Goal: Task Accomplishment & Management: Complete application form

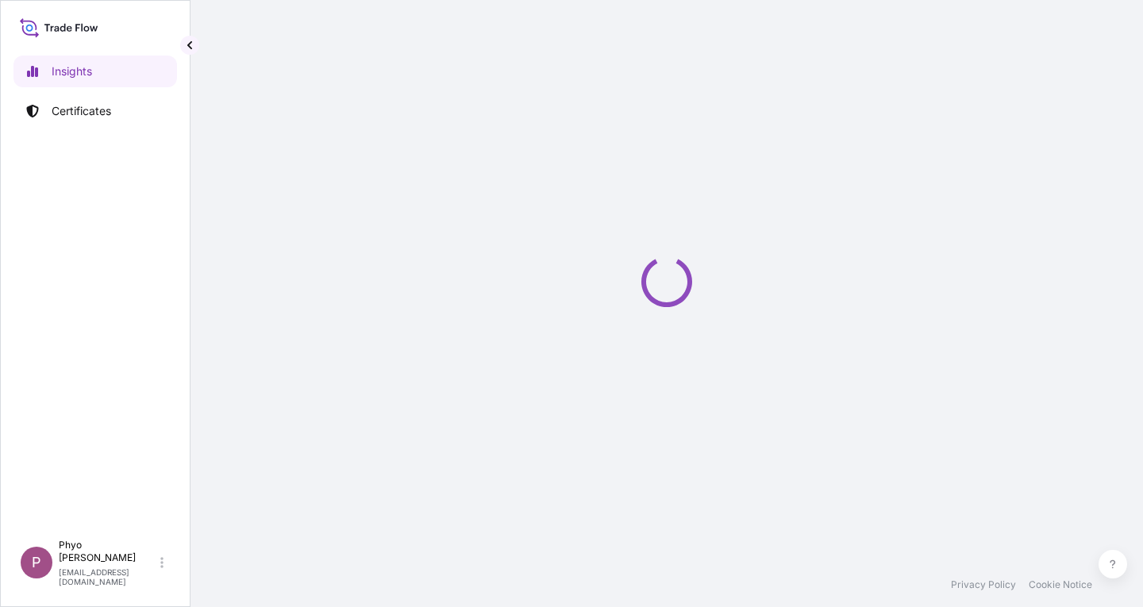
select select "2025"
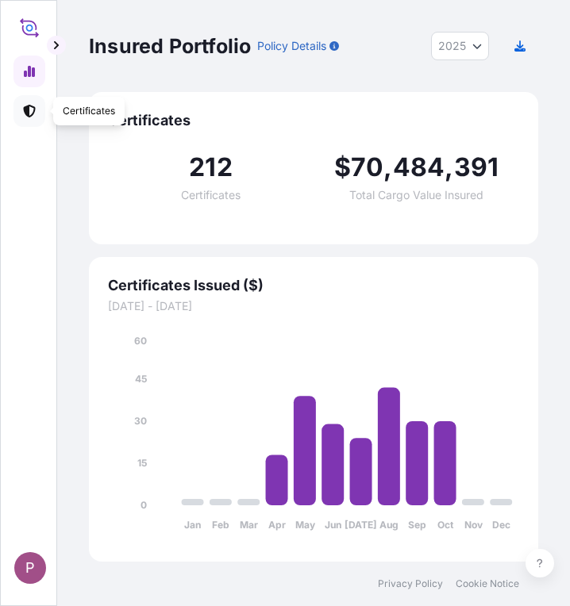
click at [24, 107] on icon at bounding box center [29, 111] width 12 height 13
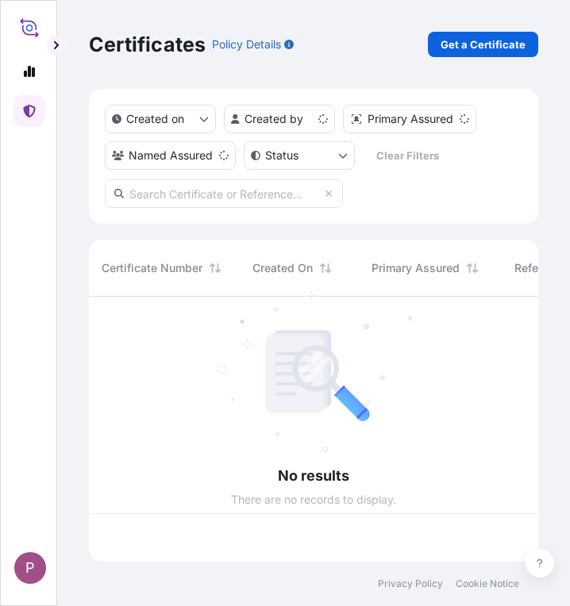
scroll to position [262, 437]
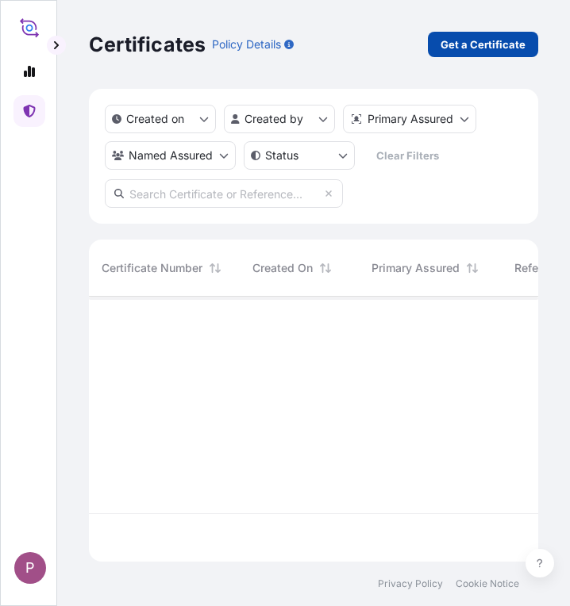
click at [474, 37] on p "Get a Certificate" at bounding box center [482, 45] width 85 height 16
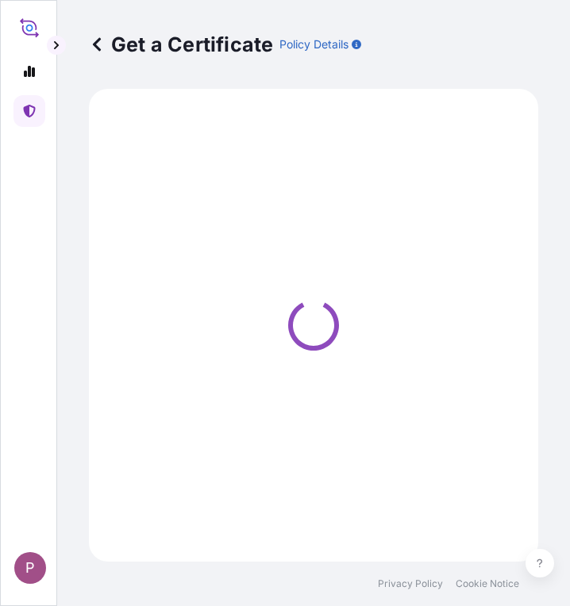
select select "Sea"
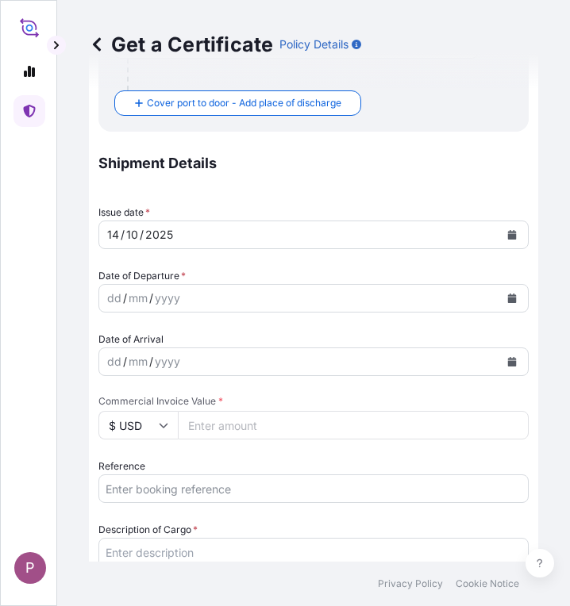
scroll to position [476, 0]
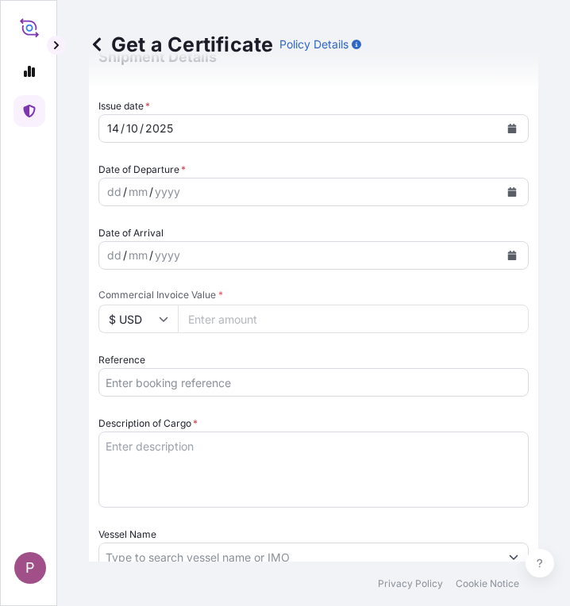
click at [137, 390] on input "Reference" at bounding box center [313, 382] width 430 height 29
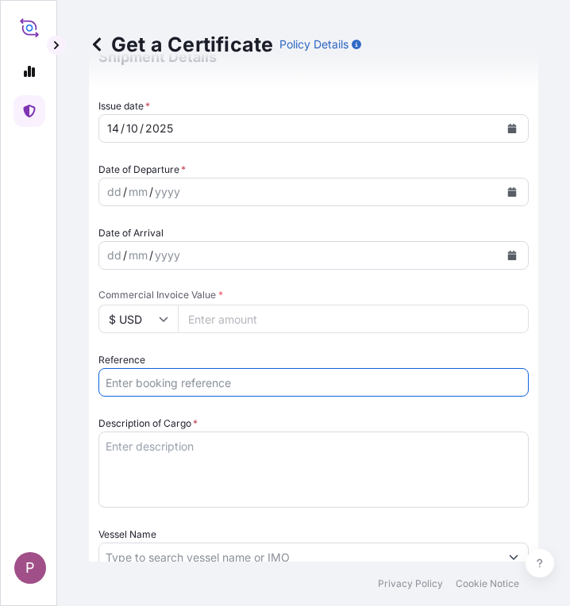
paste input "TTW 2025 021"
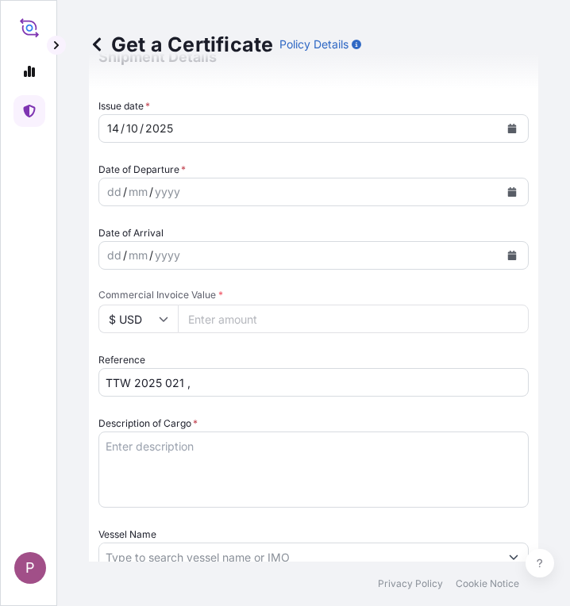
click at [255, 382] on input "TTW 2025 021 ," at bounding box center [313, 382] width 430 height 29
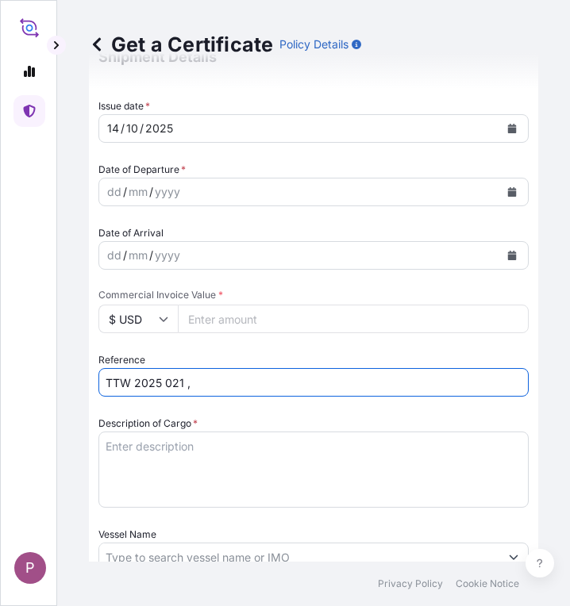
paste input "SITDSHRGP094850"
type input "TTW 2025 021 , SITDSHRGP094850"
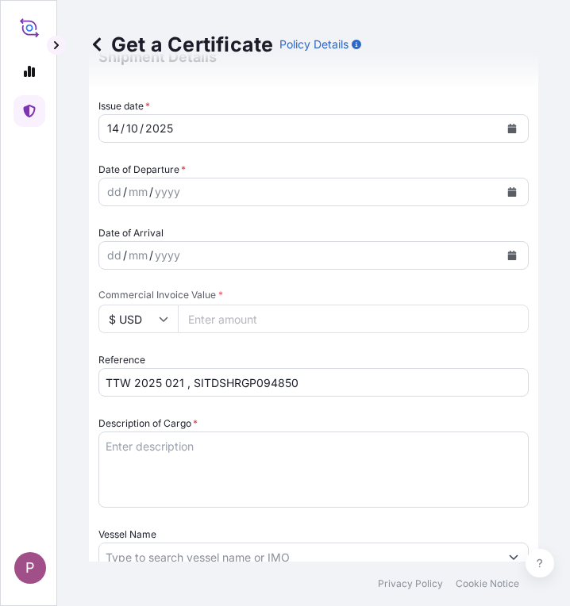
click at [143, 451] on textarea "Description of Cargo *" at bounding box center [313, 470] width 430 height 76
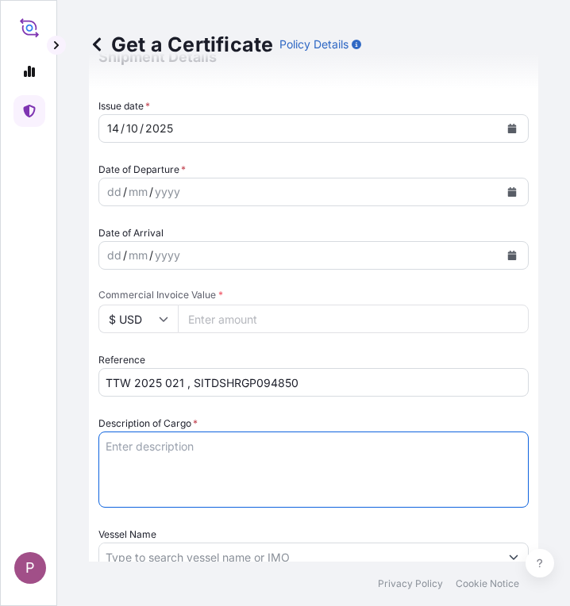
paste textarea "All Right 70WP Fenoxaprop-P-ethyl 13 % + Pyrazosulfuron-ethyl 7% + Quinclorac 5…"
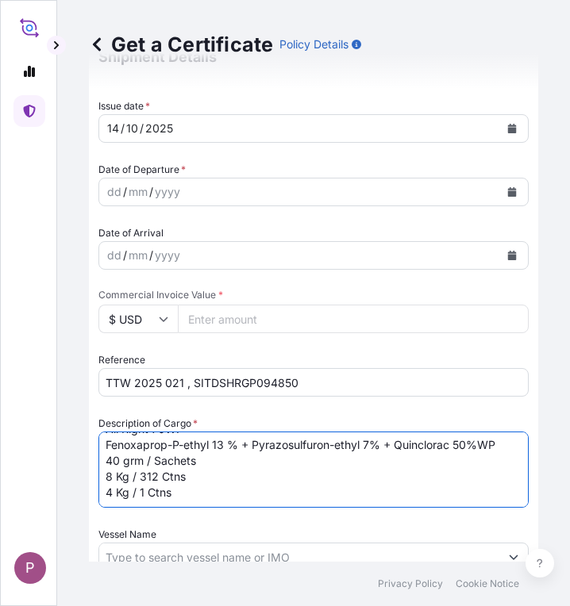
scroll to position [33, 0]
type textarea "All Right 70WP Fenoxaprop-P-ethyl 13 % + Pyrazosulfuron-ethyl 7% + Quinclorac 5…"
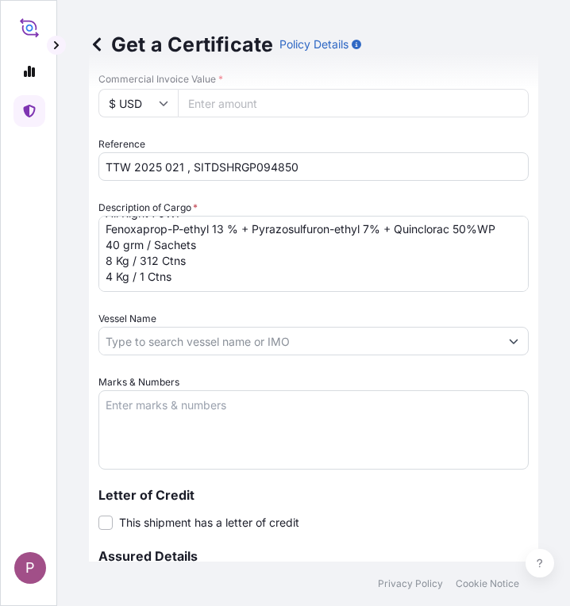
scroll to position [794, 0]
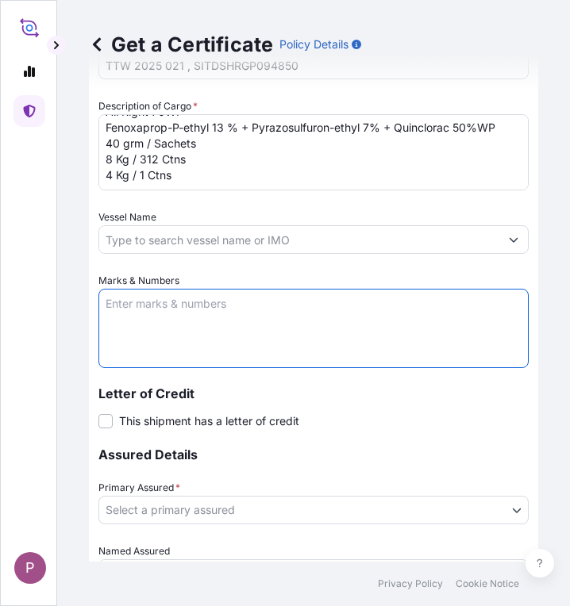
click at [155, 314] on textarea "Marks & Numbers" at bounding box center [313, 328] width 430 height 79
paste textarea "Wi Sar Ra International Co., Ltd. [STREET_ADDRESS]."
type textarea "Wi Sar Ra International Co., Ltd. [STREET_ADDRESS]."
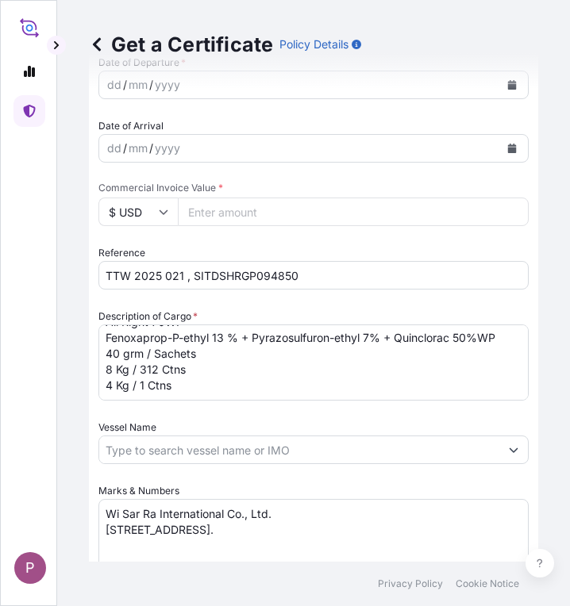
scroll to position [556, 0]
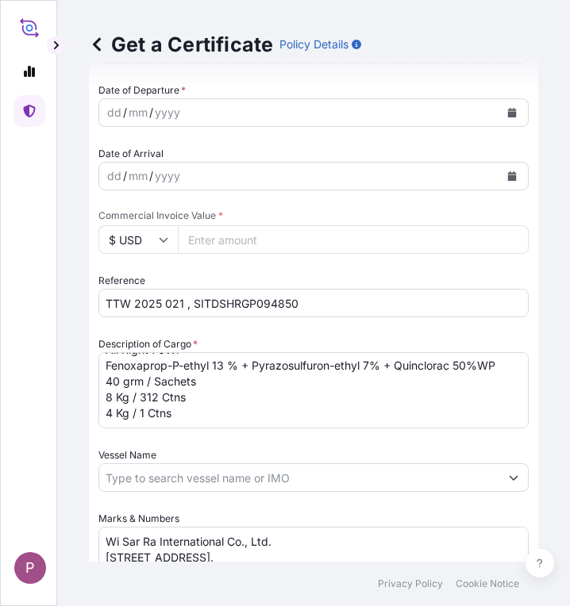
click at [239, 248] on input "Commercial Invoice Value *" at bounding box center [353, 239] width 351 height 29
paste input "40975"
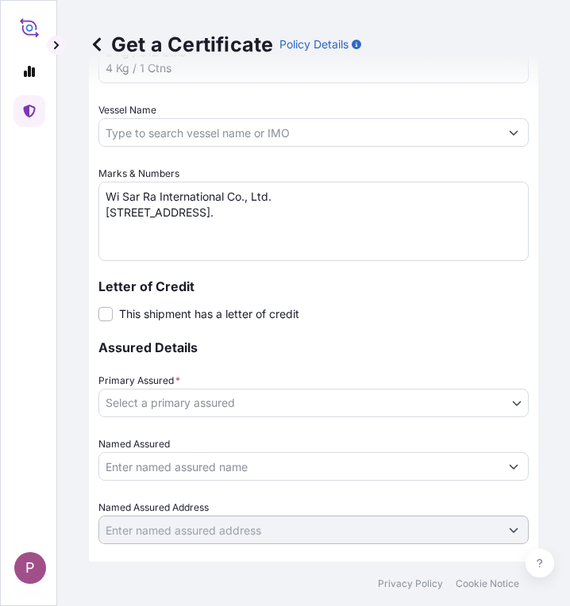
scroll to position [952, 0]
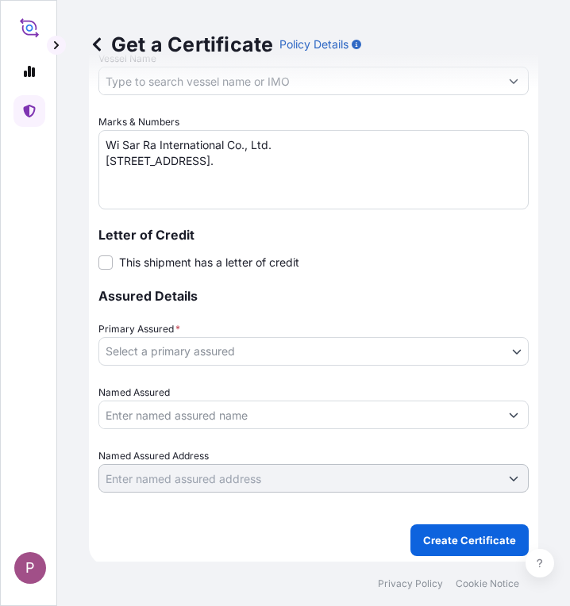
type input "40975"
click at [329, 354] on body "P Get a Certificate Policy Details Route Details Cover door to port - Add loadi…" at bounding box center [285, 303] width 570 height 606
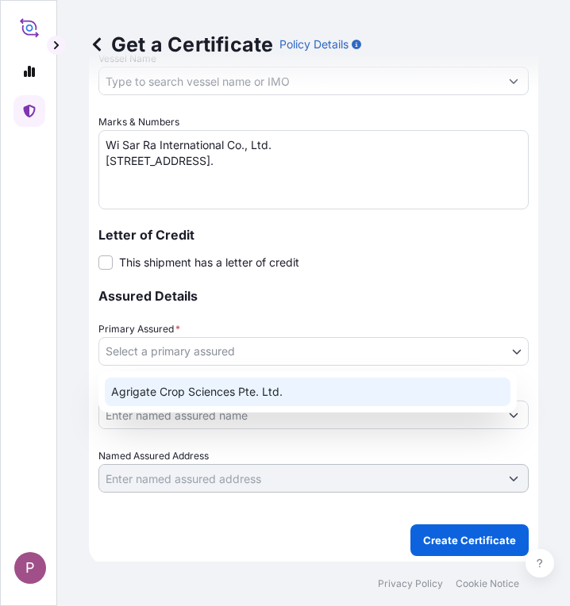
click at [317, 398] on div "Agrigate Crop Sciences Pte. Ltd." at bounding box center [308, 392] width 406 height 29
select select "31456"
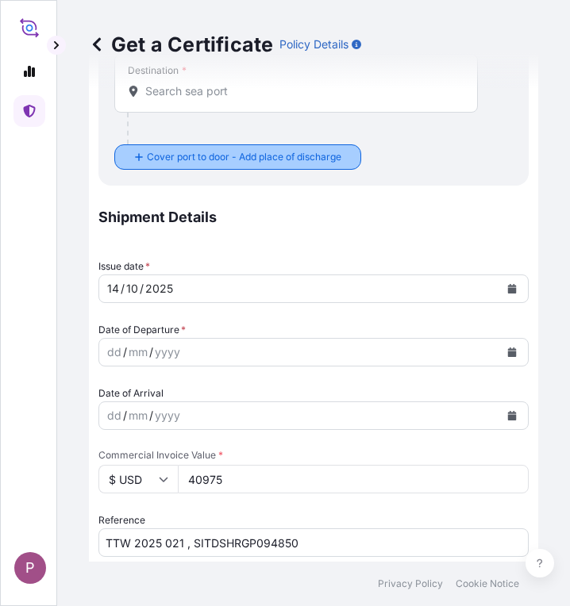
scroll to position [317, 0]
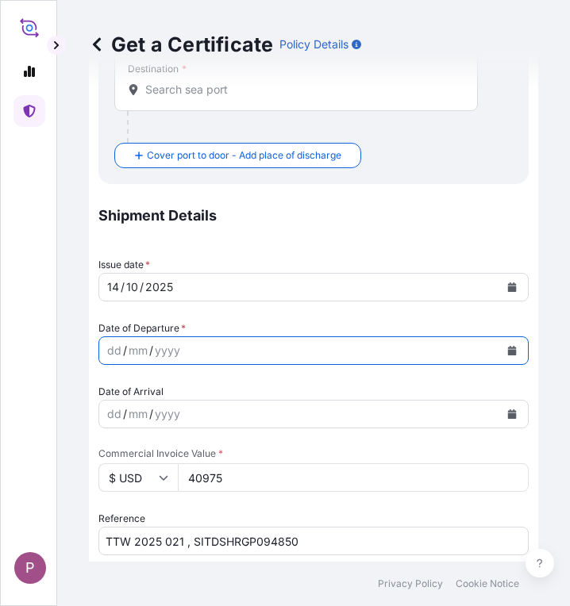
click at [508, 348] on icon "Calendar" at bounding box center [512, 351] width 9 height 10
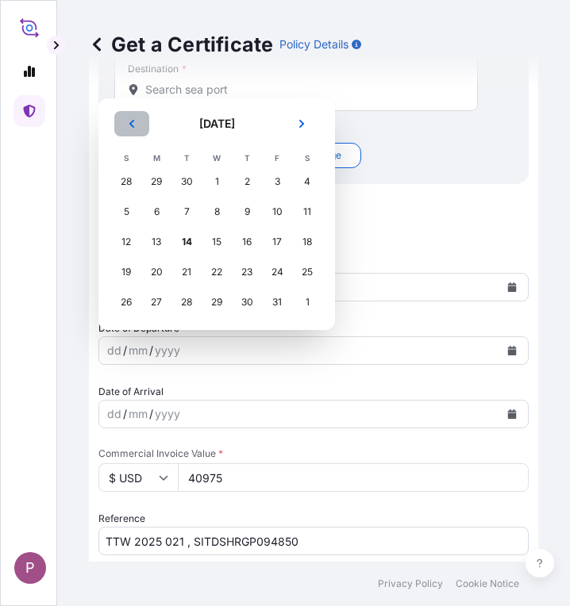
click at [133, 128] on icon "Previous" at bounding box center [132, 124] width 10 height 10
click at [157, 271] on div "22" at bounding box center [156, 272] width 29 height 29
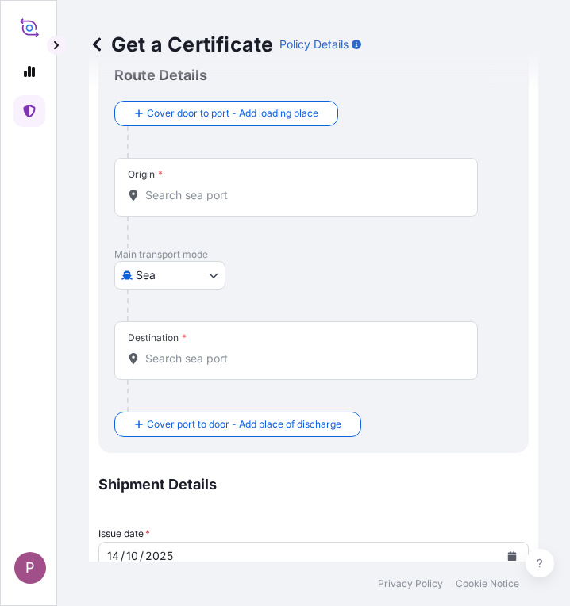
scroll to position [0, 0]
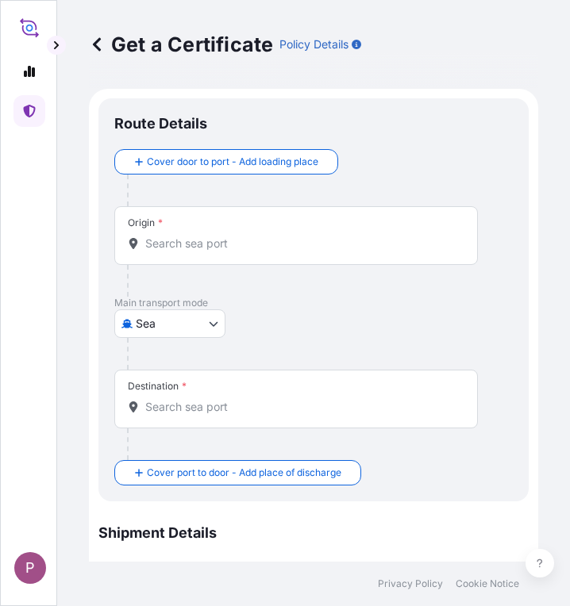
click at [180, 240] on input "Origin *" at bounding box center [301, 244] width 313 height 16
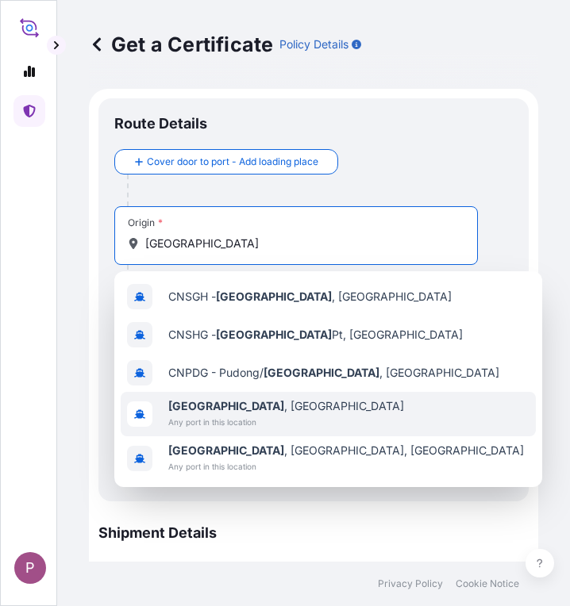
click at [261, 407] on div "[GEOGRAPHIC_DATA] , [GEOGRAPHIC_DATA] Any port in this location" at bounding box center [328, 414] width 415 height 44
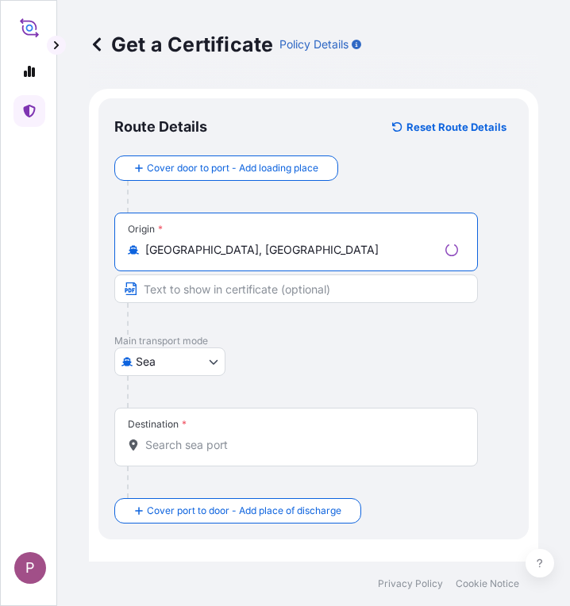
type input "[GEOGRAPHIC_DATA], [GEOGRAPHIC_DATA]"
drag, startPoint x: 195, startPoint y: 429, endPoint x: 191, endPoint y: 440, distance: 11.8
click at [194, 429] on div "Destination *" at bounding box center [296, 437] width 364 height 59
click at [194, 437] on input "Destination *" at bounding box center [301, 445] width 313 height 16
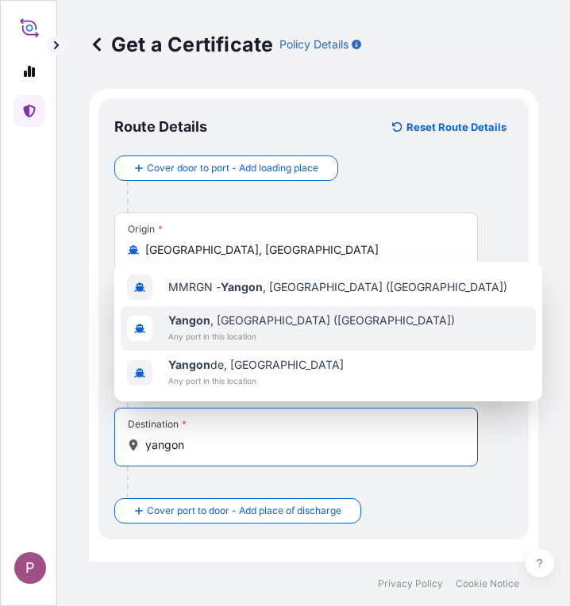
click at [236, 328] on span "[GEOGRAPHIC_DATA] , [GEOGRAPHIC_DATA] ([GEOGRAPHIC_DATA])" at bounding box center [311, 321] width 287 height 16
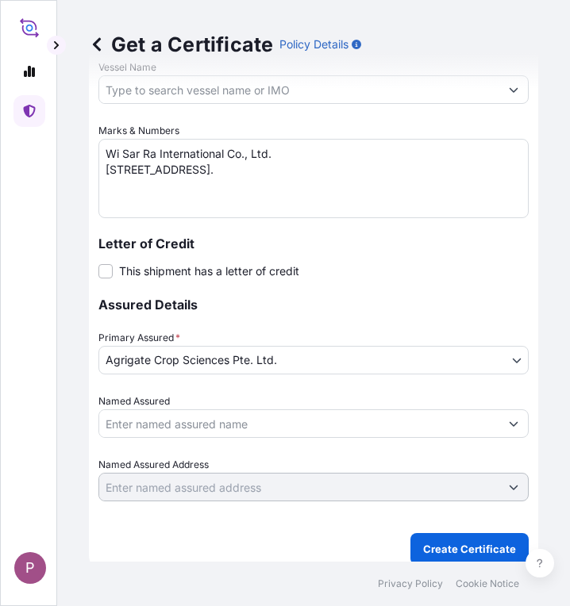
scroll to position [1025, 0]
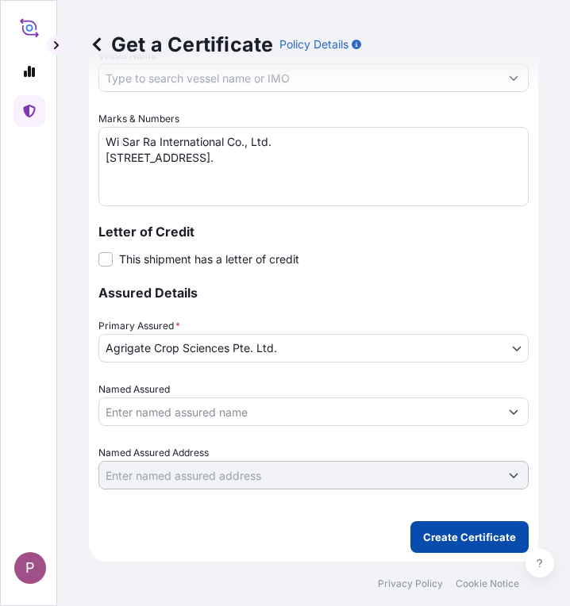
type input "[GEOGRAPHIC_DATA], [GEOGRAPHIC_DATA] ([GEOGRAPHIC_DATA])"
click at [453, 540] on p "Create Certificate" at bounding box center [469, 537] width 93 height 16
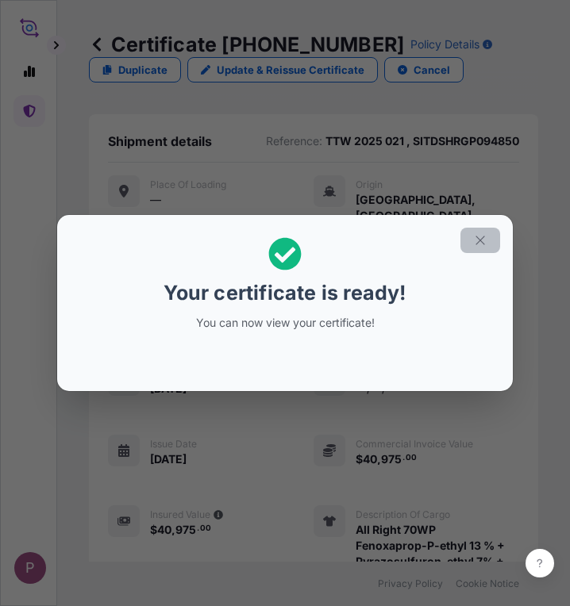
click at [479, 240] on icon "button" at bounding box center [480, 240] width 14 height 14
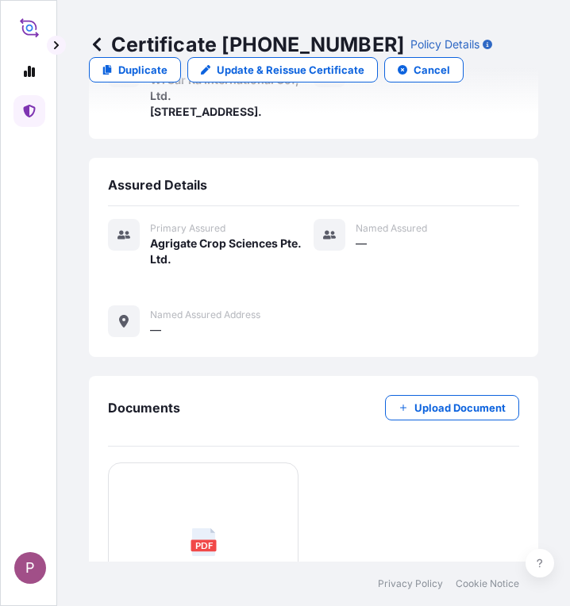
scroll to position [755, 0]
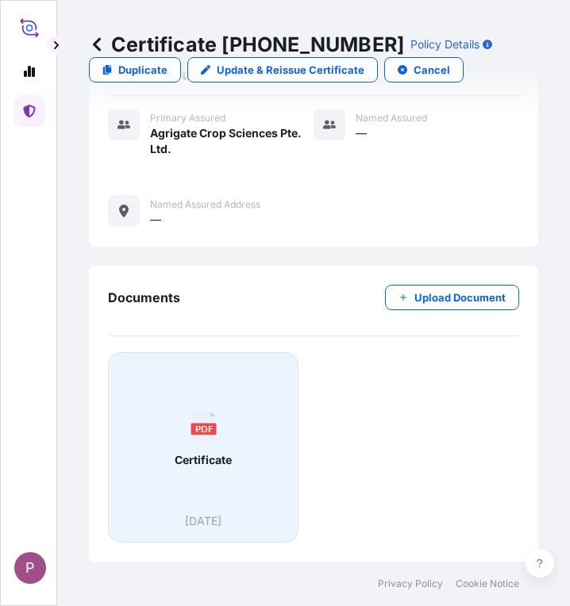
click at [227, 457] on span "Certificate" at bounding box center [203, 460] width 57 height 16
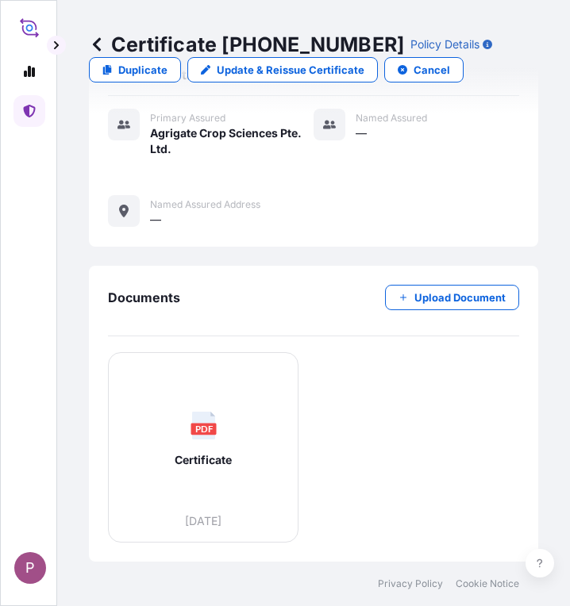
click at [35, 110] on icon at bounding box center [29, 111] width 13 height 13
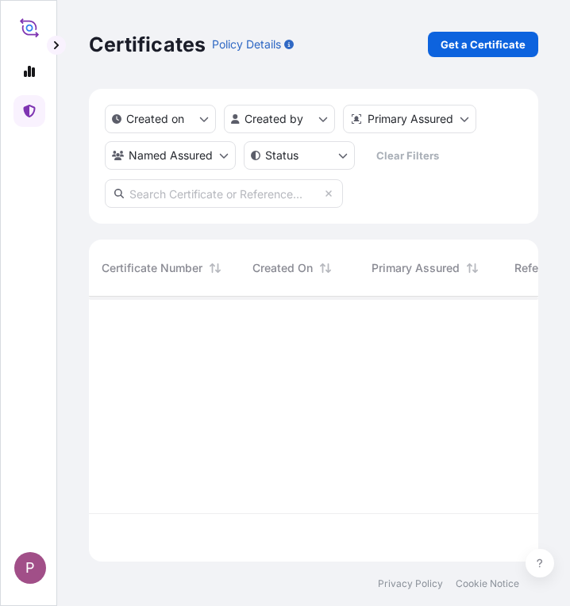
scroll to position [262, 437]
click at [486, 39] on p "Get a Certificate" at bounding box center [482, 45] width 85 height 16
select select "Sea"
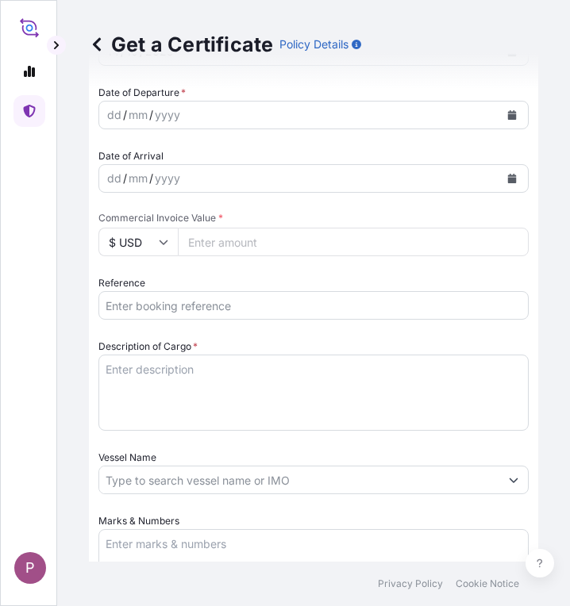
scroll to position [635, 0]
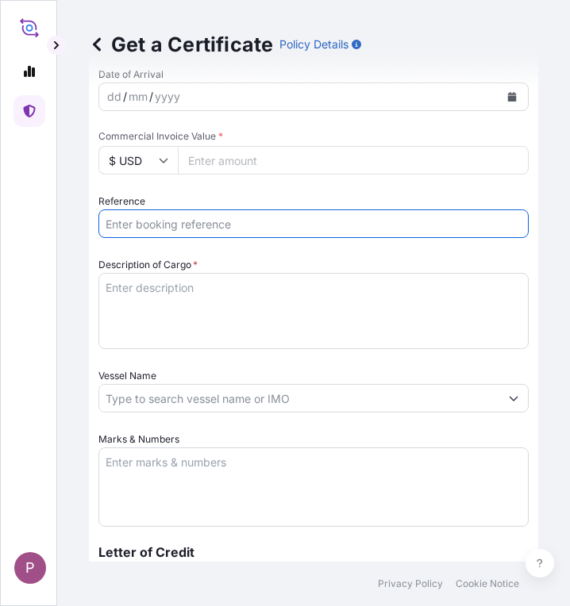
click at [141, 225] on input "Reference" at bounding box center [313, 224] width 430 height 29
paste input "TT 2025 177"
click at [211, 224] on input "TT 2025 177 ," at bounding box center [313, 224] width 430 height 29
paste input "SITTAGRG523575A"
type input "TT 2025 177 ,SITTAGRG523575A"
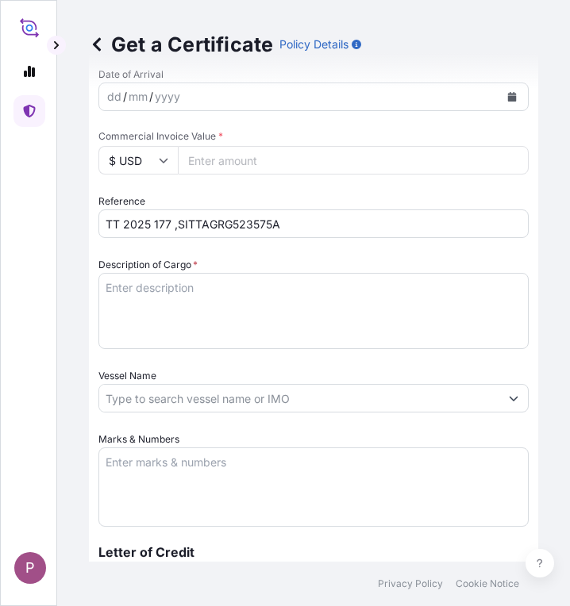
click at [125, 298] on textarea "Description of Cargo *" at bounding box center [313, 311] width 430 height 76
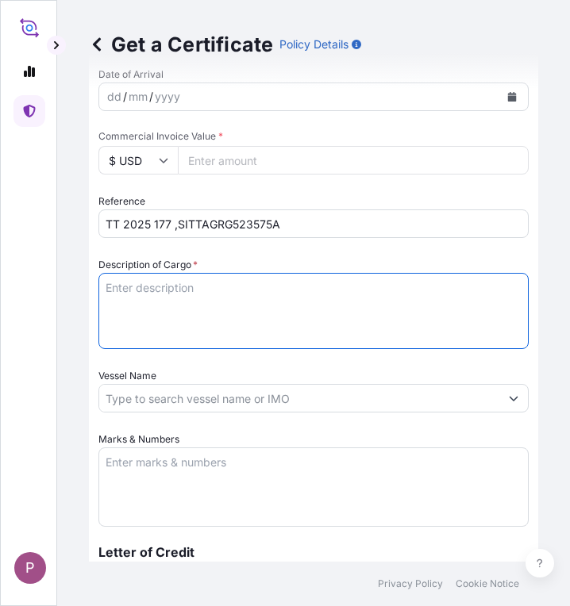
paste textarea "NPK Mixture 1 N : 13%, P2O5 : 7%, K2O : 40% Min 9.5 Kg/Bags"
type textarea "NPK Mixture 1 N : 13%, P2O5 : 7%, K2O : 40% Min 9.5 Kg/Bags"
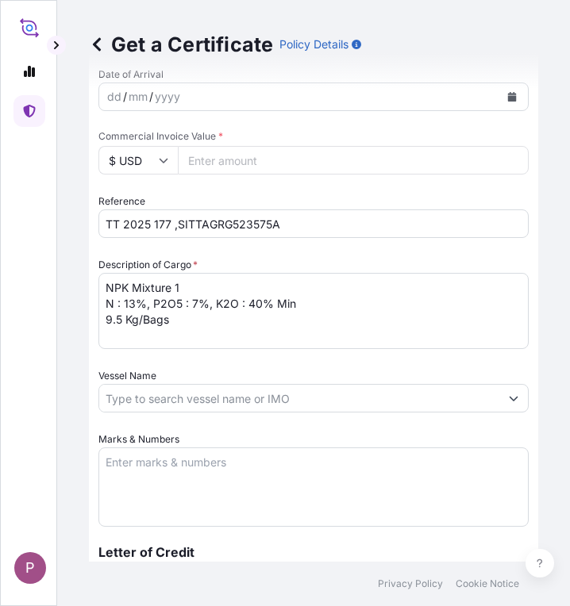
click at [206, 467] on textarea "Marks & Numbers" at bounding box center [313, 487] width 430 height 79
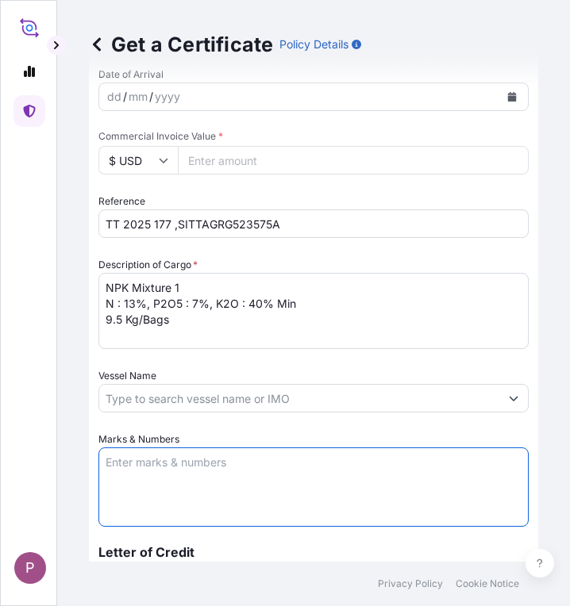
paste textarea "Myanma Awba Group Co., Ltd. [STREET_ADDRESS]."
type textarea "Myanma Awba Group Co., Ltd. [STREET_ADDRESS]."
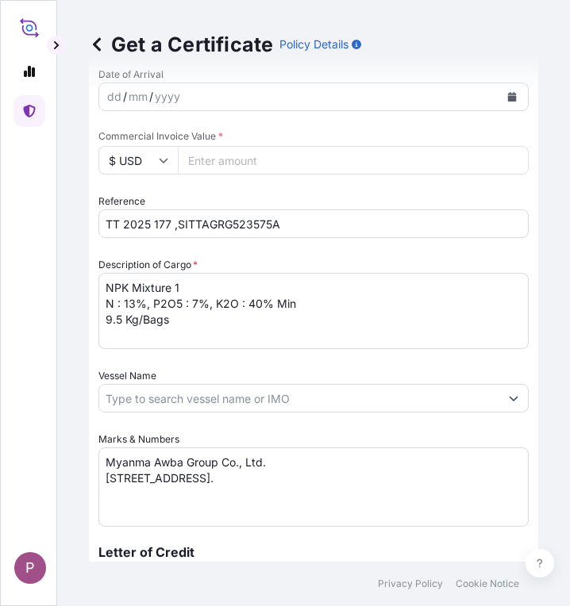
click at [210, 156] on input "Commercial Invoice Value *" at bounding box center [353, 160] width 351 height 29
paste input "168960"
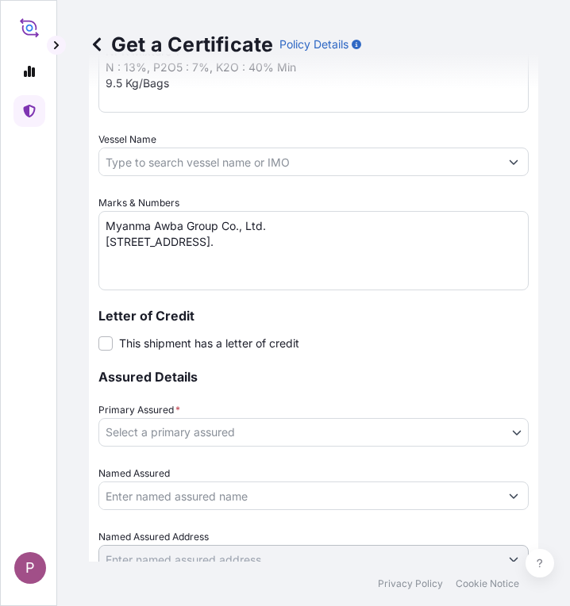
scroll to position [873, 0]
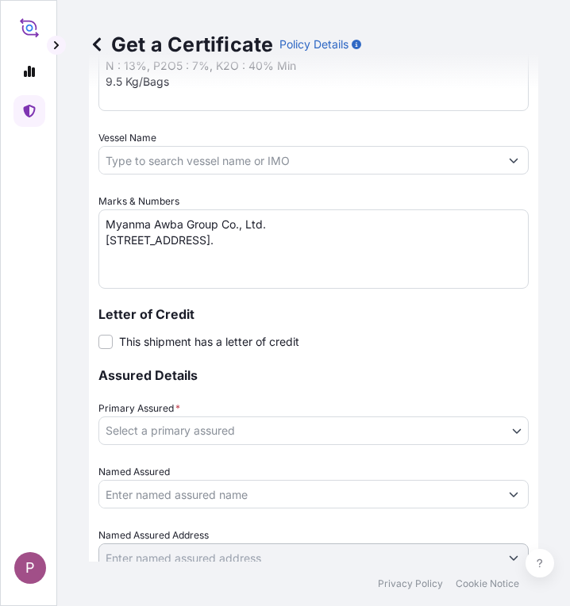
type input "168960"
click at [310, 434] on body "P Get a Certificate Policy Details Route Details Cover door to port - Add loadi…" at bounding box center [285, 303] width 570 height 606
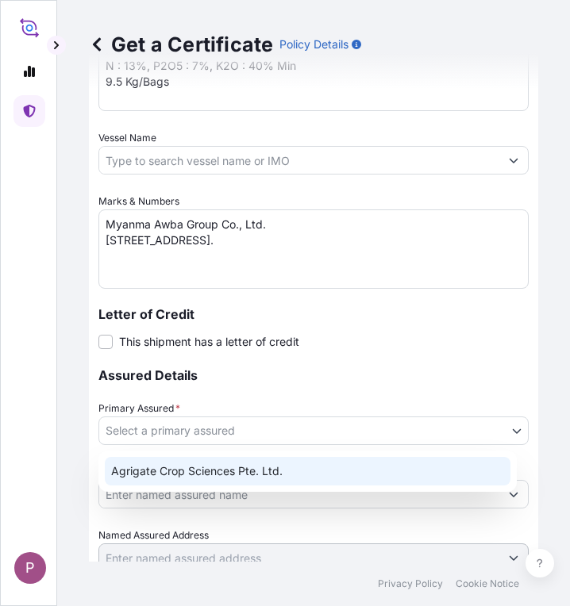
click at [302, 470] on div "Agrigate Crop Sciences Pte. Ltd." at bounding box center [308, 471] width 406 height 29
select select "31456"
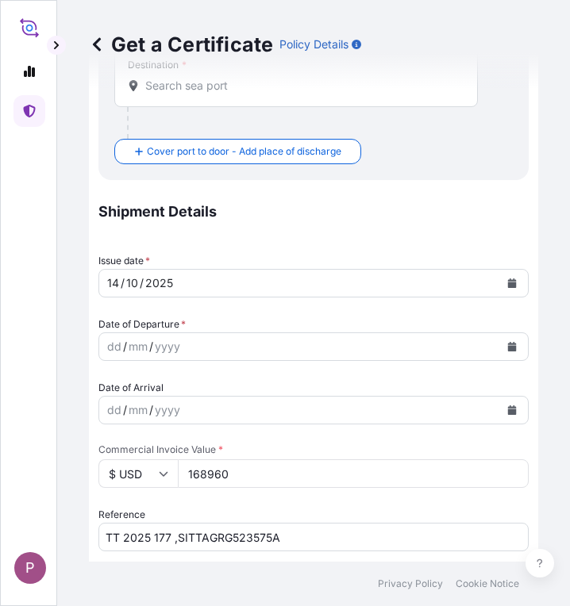
scroll to position [321, 0]
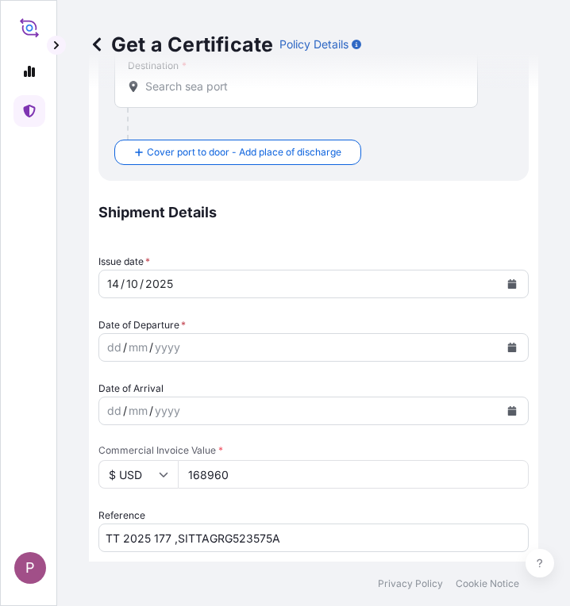
click at [507, 345] on icon "Calendar" at bounding box center [512, 348] width 10 height 10
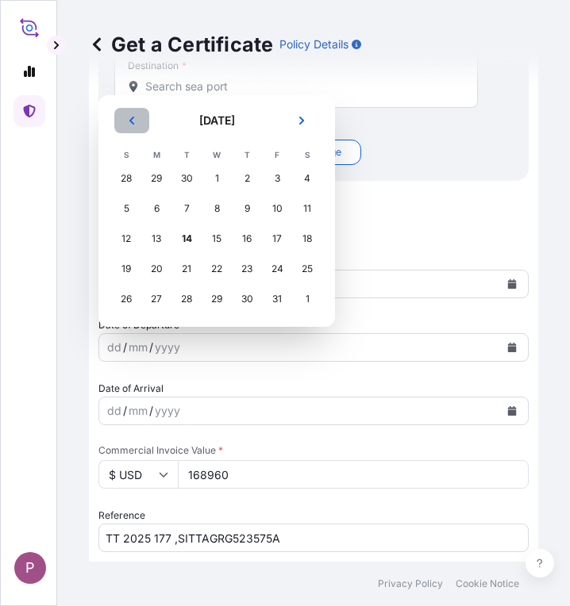
click at [140, 120] on button "Previous" at bounding box center [131, 120] width 35 height 25
click at [122, 241] on div "14" at bounding box center [126, 239] width 29 height 29
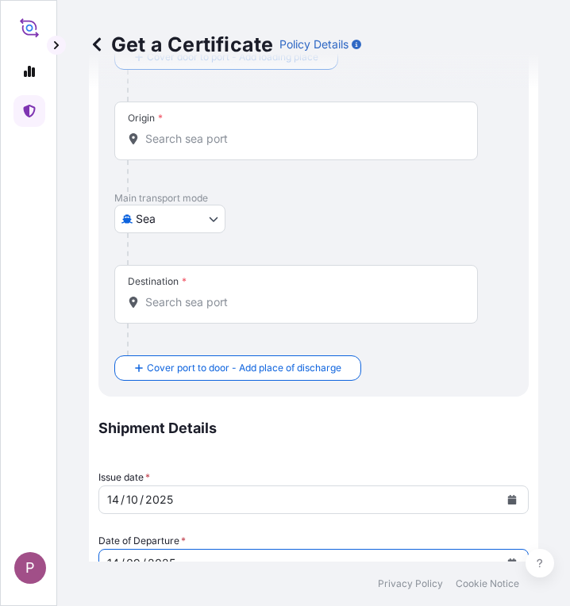
scroll to position [0, 0]
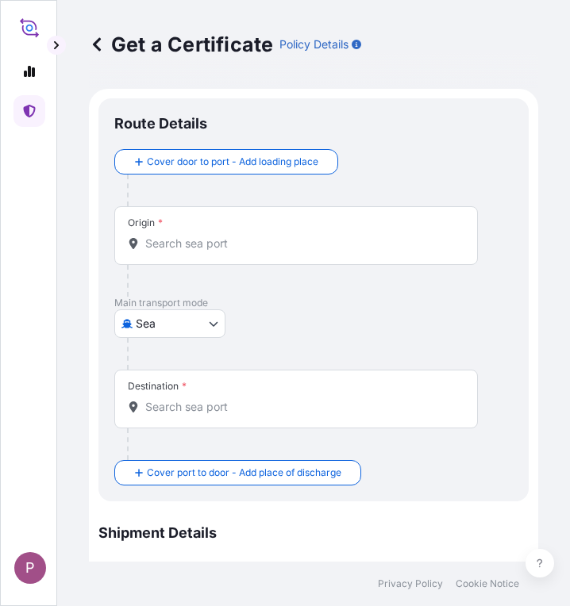
click at [214, 248] on input "Origin *" at bounding box center [301, 244] width 313 height 16
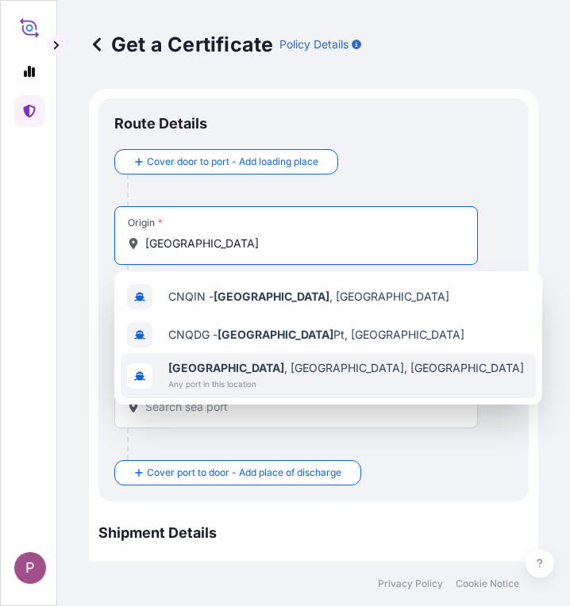
click at [253, 388] on span "Any port in this location" at bounding box center [346, 384] width 356 height 16
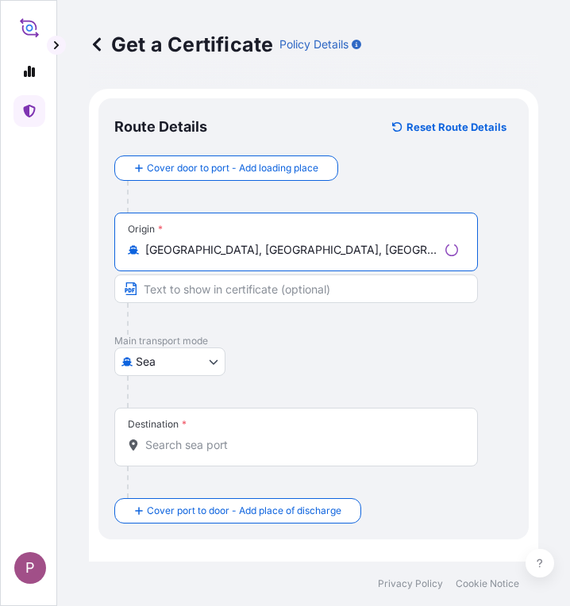
type input "[GEOGRAPHIC_DATA], [GEOGRAPHIC_DATA], [GEOGRAPHIC_DATA]"
click at [230, 431] on div "Destination *" at bounding box center [296, 437] width 364 height 59
click at [230, 437] on input "Destination *" at bounding box center [301, 445] width 313 height 16
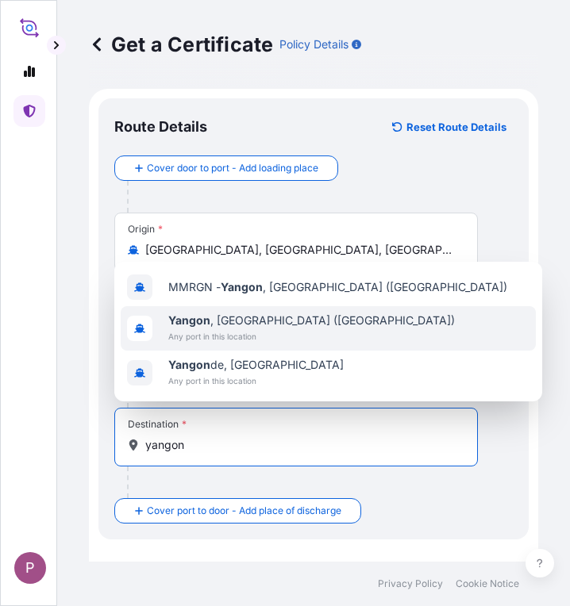
click at [262, 329] on span "Any port in this location" at bounding box center [311, 337] width 287 height 16
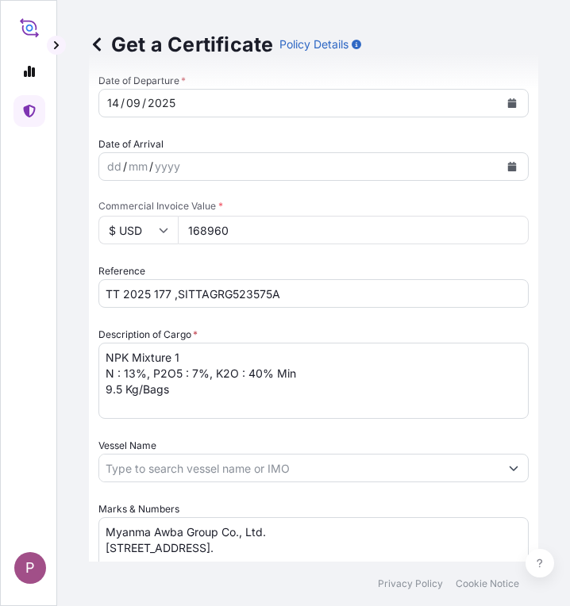
scroll to position [1025, 0]
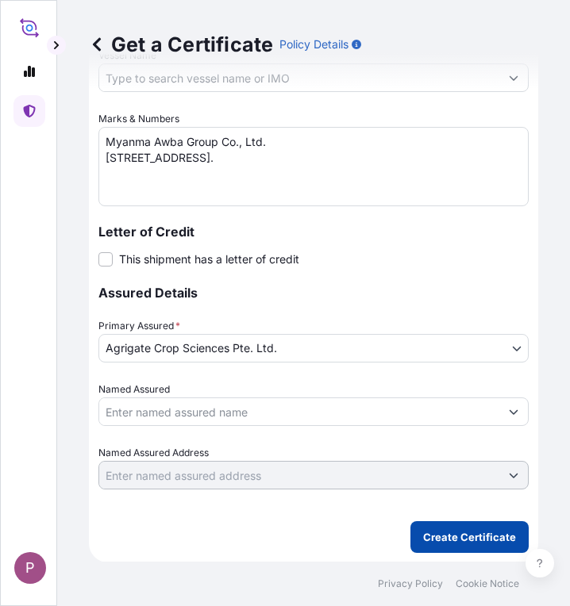
type input "[GEOGRAPHIC_DATA], [GEOGRAPHIC_DATA] ([GEOGRAPHIC_DATA])"
click at [427, 533] on p "Create Certificate" at bounding box center [469, 537] width 93 height 16
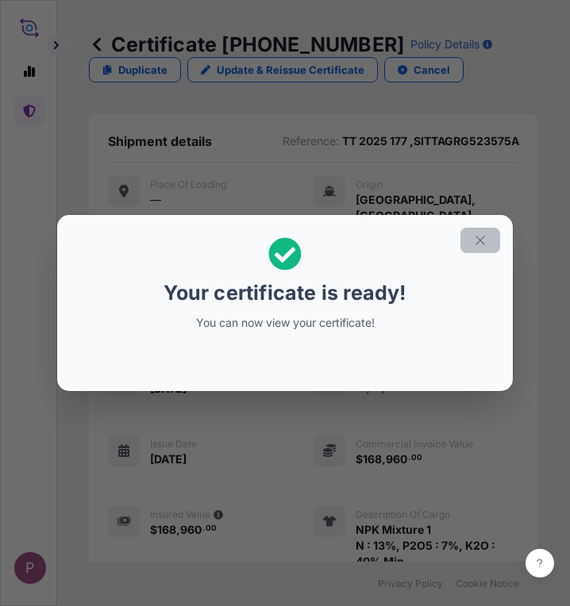
click at [477, 244] on icon "button" at bounding box center [480, 240] width 14 height 14
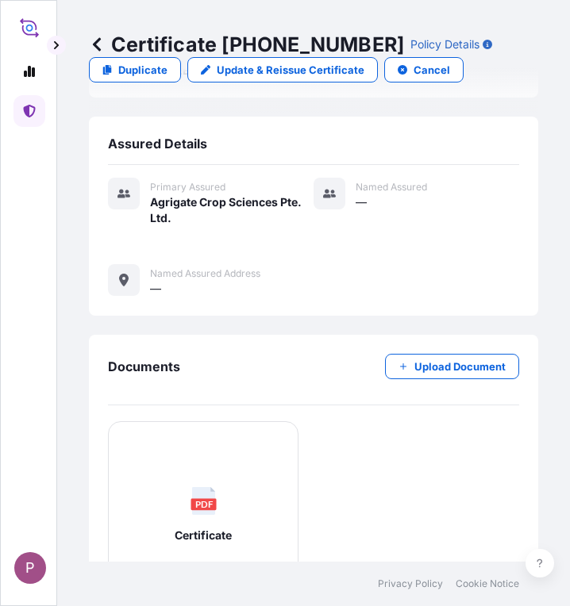
scroll to position [675, 0]
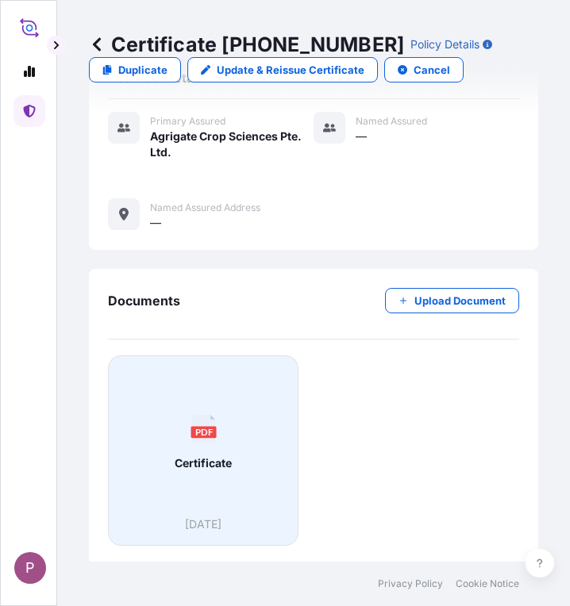
click at [211, 490] on div "PDF Certificate" at bounding box center [202, 443] width 163 height 148
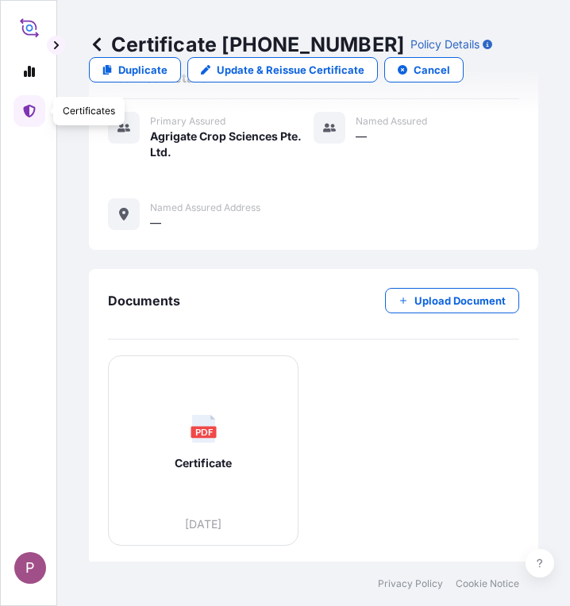
click at [25, 106] on icon at bounding box center [29, 111] width 12 height 13
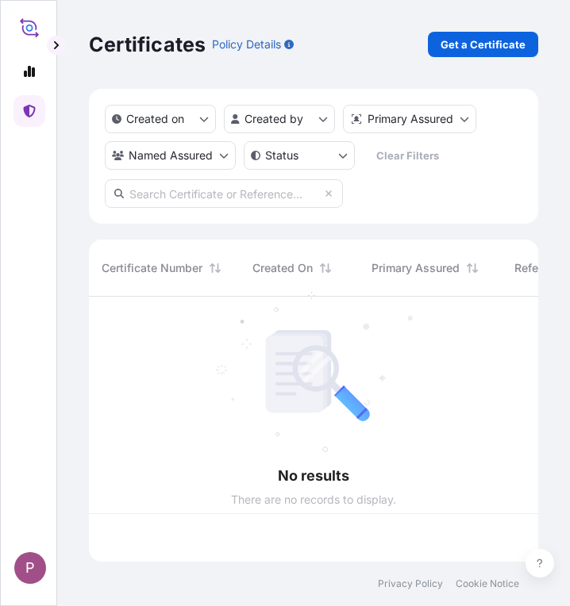
scroll to position [262, 437]
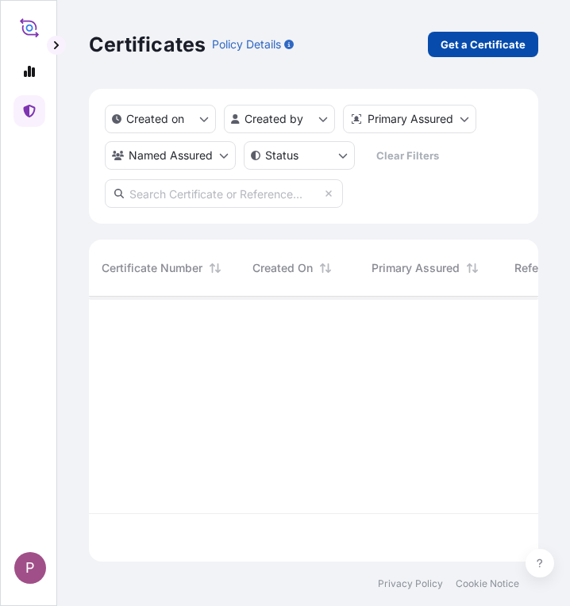
click at [484, 52] on p "Get a Certificate" at bounding box center [482, 45] width 85 height 16
select select "Sea"
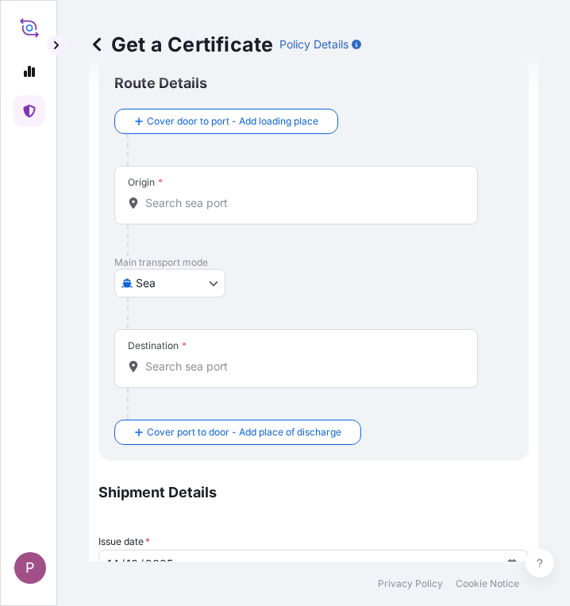
scroll to position [317, 0]
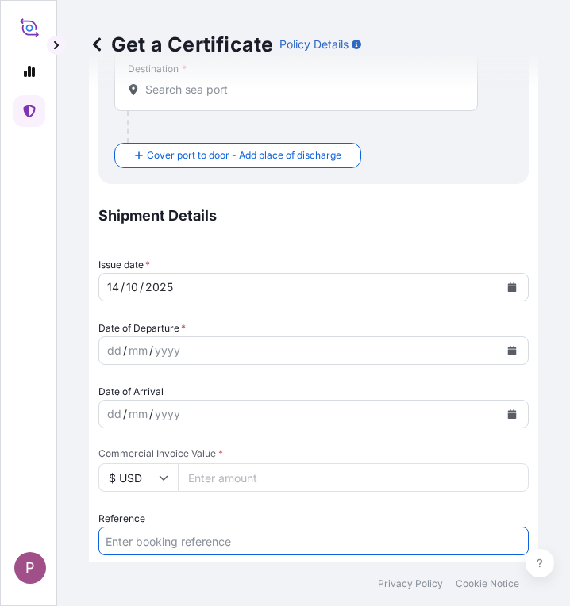
click at [140, 537] on input "Reference" at bounding box center [313, 541] width 430 height 29
paste input "TT 2025 178"
click at [233, 539] on input "TT 2025 178 ," at bounding box center [313, 541] width 430 height 29
paste input "SITTAGRG523575B"
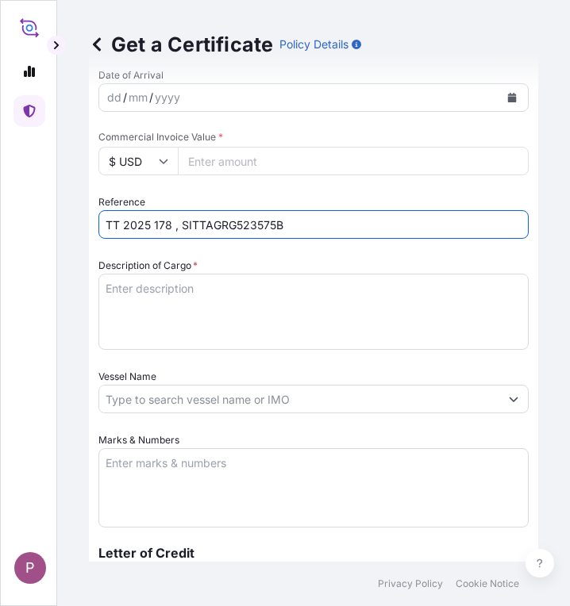
scroll to position [635, 0]
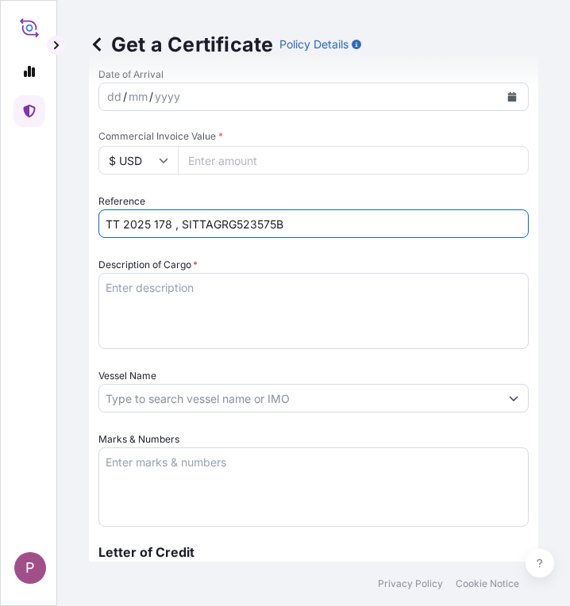
type input "TT 2025 178 , SITTAGRG523575B"
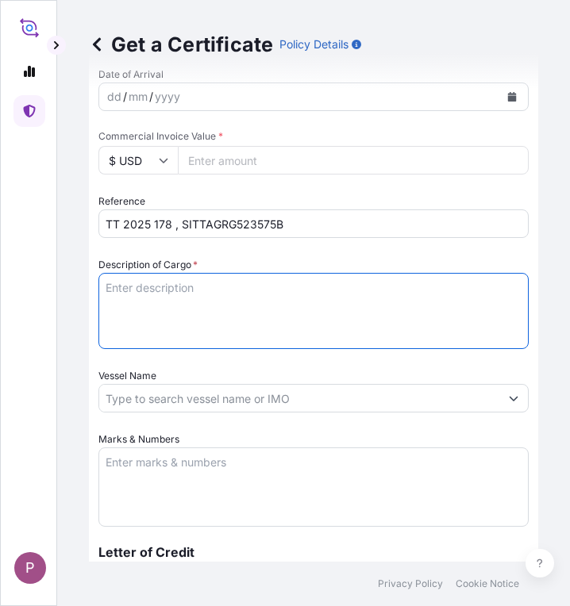
click at [173, 294] on textarea "Description of Cargo *" at bounding box center [313, 311] width 430 height 76
paste textarea "NPK Mixture 1 N : 13%, P2O5 : 7%, K2O : 40% Min 9.5 Kg/Bags"
type textarea "NPK Mixture 1 N : 13%, P2O5 : 7%, K2O : 40% Min 9.5 Kg/Bags"
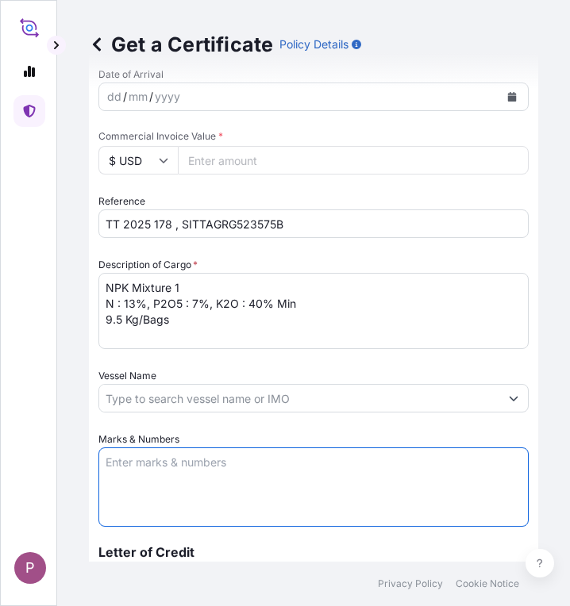
click at [152, 466] on textarea "Marks & Numbers" at bounding box center [313, 487] width 430 height 79
paste textarea "Myanma Awba Group Co., Ltd. [STREET_ADDRESS]."
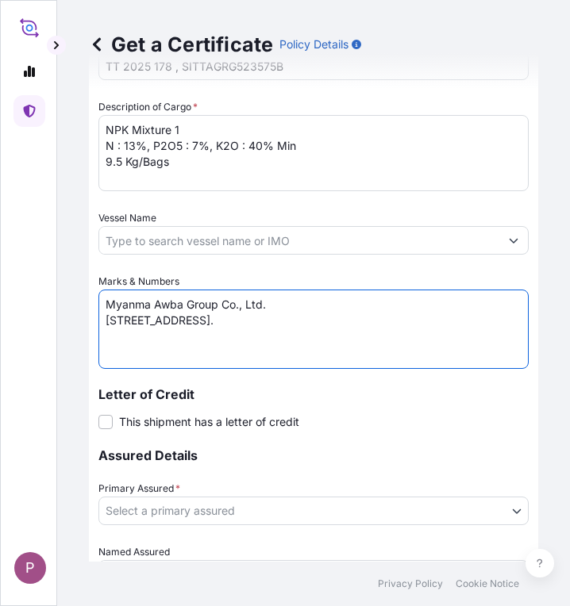
scroll to position [794, 0]
type textarea "Myanma Awba Group Co., Ltd. [STREET_ADDRESS]."
click at [252, 512] on body "P Get a Certificate Policy Details Route Details Cover door to port - Add loadi…" at bounding box center [285, 303] width 570 height 606
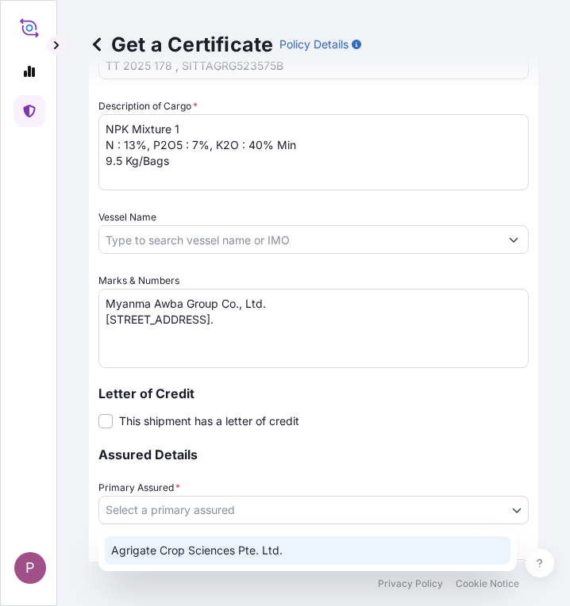
click at [244, 544] on div "Agrigate Crop Sciences Pte. Ltd." at bounding box center [308, 551] width 406 height 29
select select "31456"
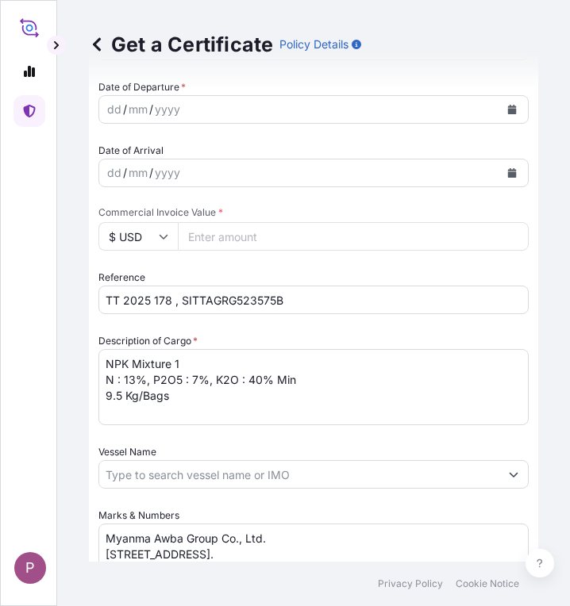
scroll to position [479, 0]
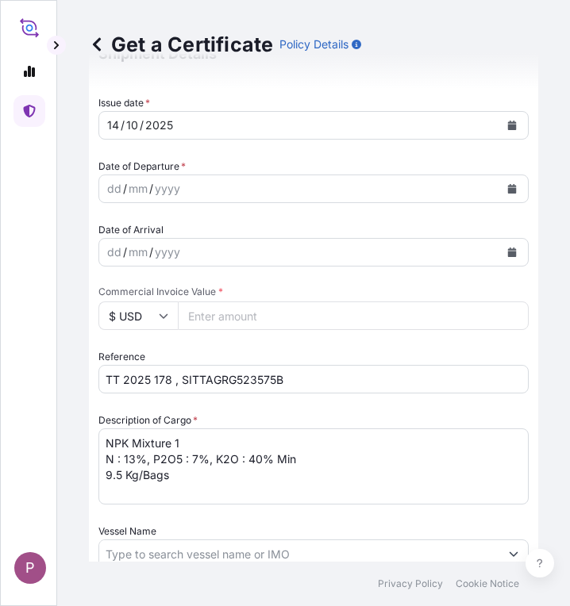
click at [277, 314] on input "Commercial Invoice Value *" at bounding box center [353, 316] width 351 height 29
paste input "232320"
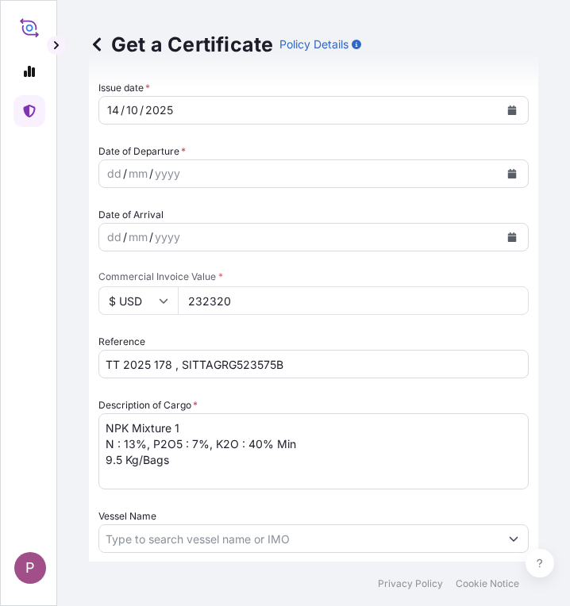
scroll to position [400, 0]
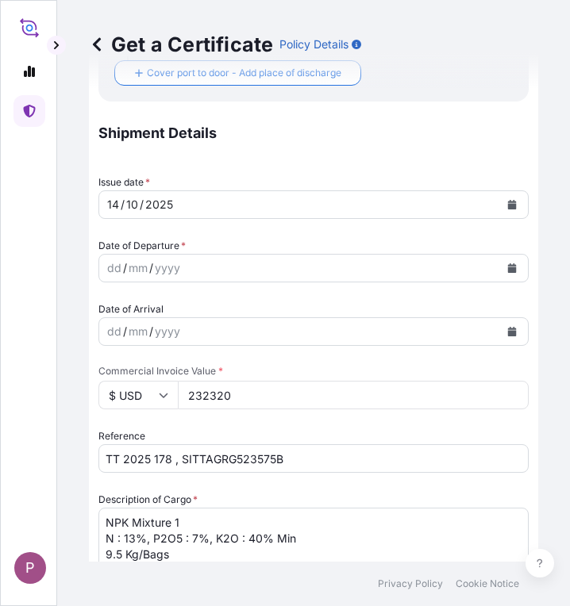
type input "232320"
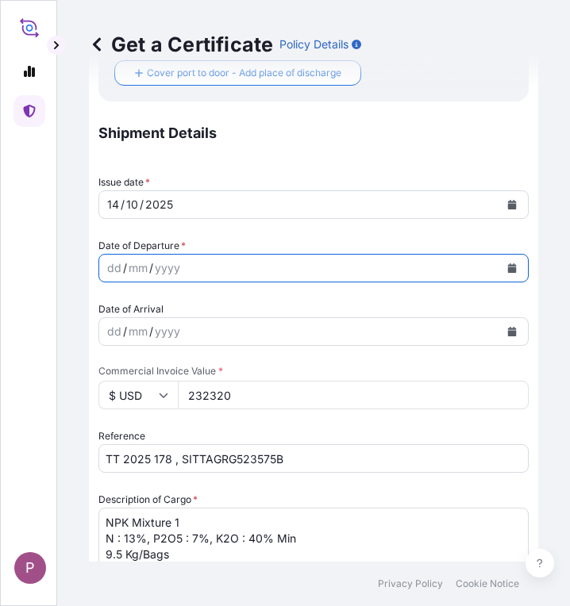
click at [508, 268] on icon "Calendar" at bounding box center [512, 268] width 9 height 10
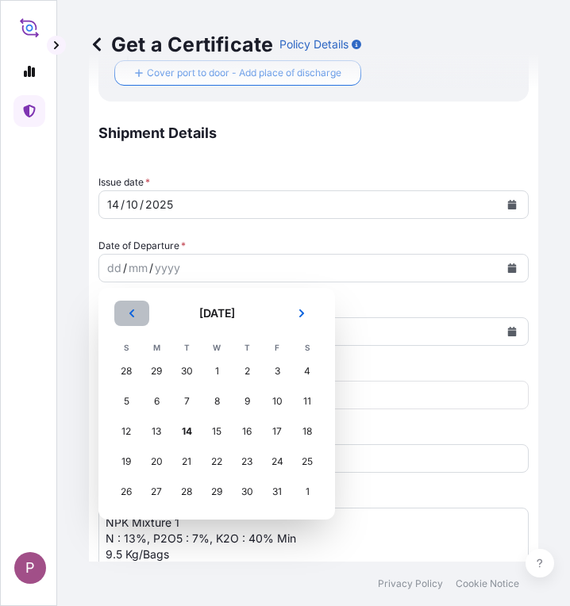
click at [141, 314] on button "Previous" at bounding box center [131, 313] width 35 height 25
click at [133, 429] on div "14" at bounding box center [126, 431] width 29 height 29
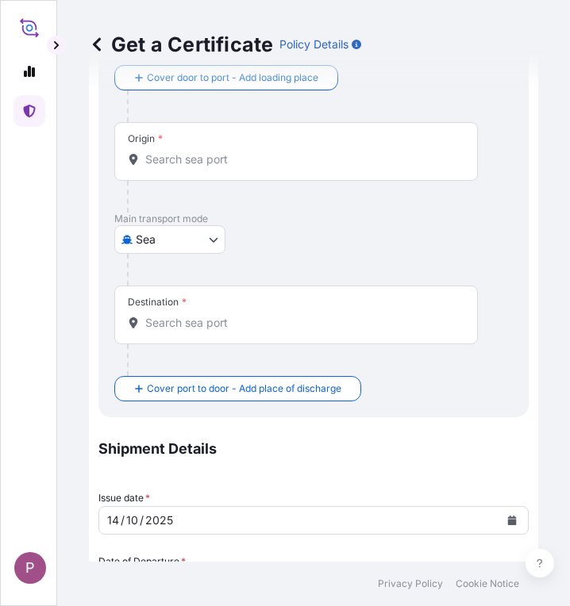
scroll to position [83, 0]
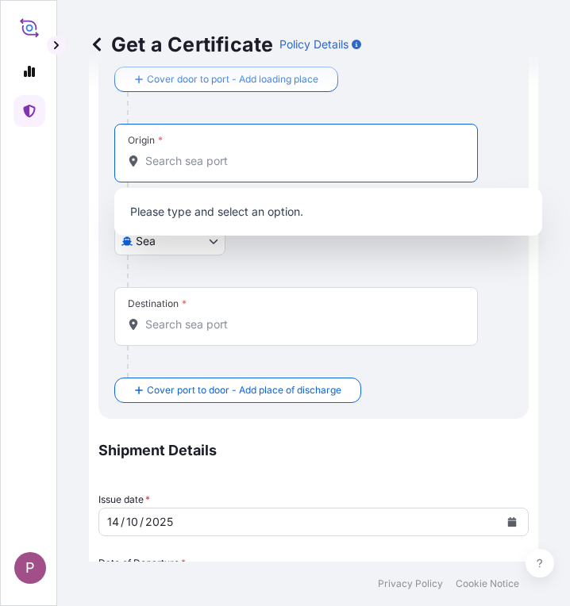
click at [207, 158] on input "Origin *" at bounding box center [301, 161] width 313 height 16
click at [159, 158] on input "Qangdao" at bounding box center [292, 161] width 294 height 16
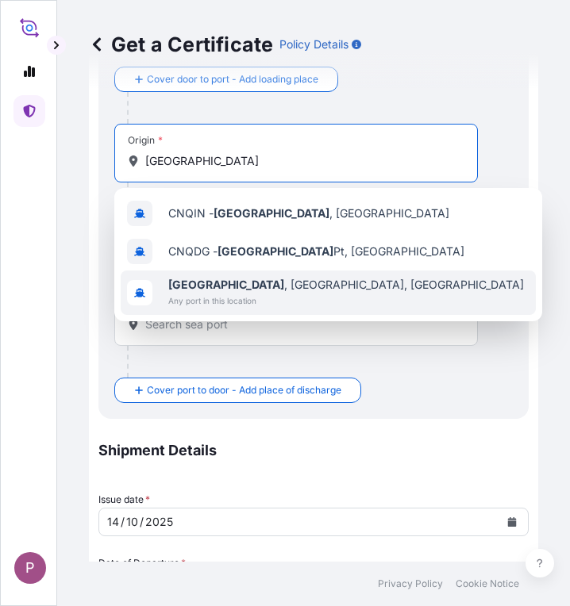
click at [325, 295] on div "[GEOGRAPHIC_DATA] , [GEOGRAPHIC_DATA], [GEOGRAPHIC_DATA] Any port in this locat…" at bounding box center [328, 293] width 415 height 44
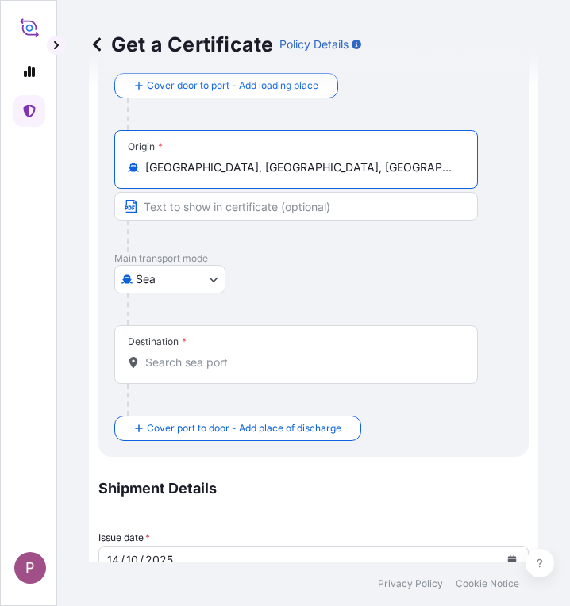
type input "[GEOGRAPHIC_DATA], [GEOGRAPHIC_DATA], [GEOGRAPHIC_DATA]"
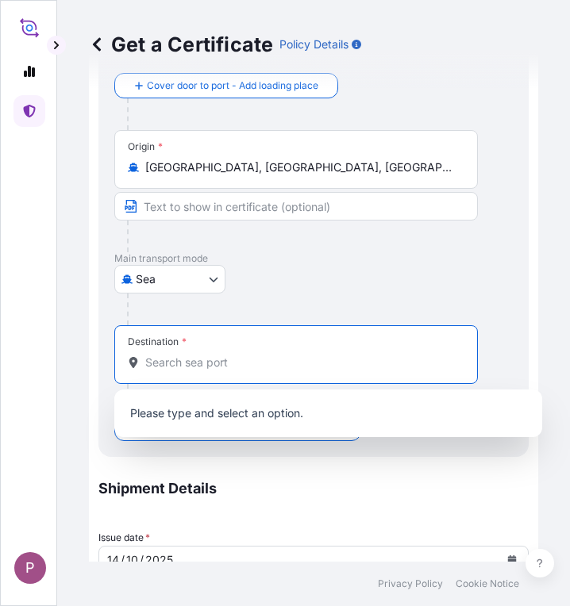
click at [224, 369] on input "Destination *" at bounding box center [301, 363] width 313 height 16
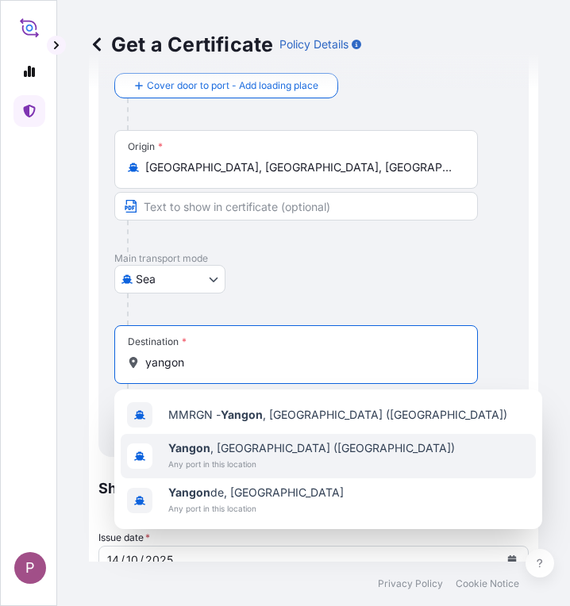
click at [280, 462] on span "Any port in this location" at bounding box center [311, 464] width 287 height 16
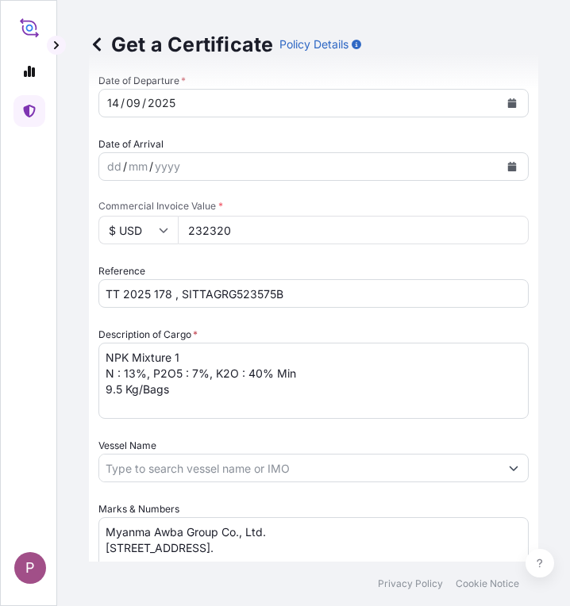
scroll to position [1025, 0]
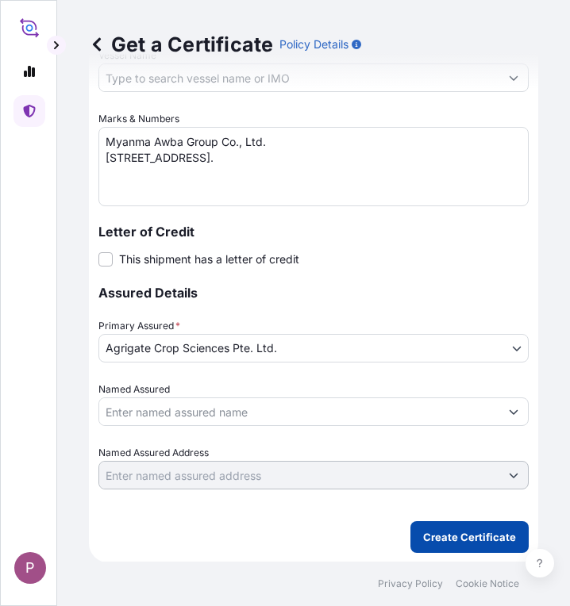
type input "[GEOGRAPHIC_DATA], [GEOGRAPHIC_DATA] ([GEOGRAPHIC_DATA])"
click at [433, 541] on p "Create Certificate" at bounding box center [469, 537] width 93 height 16
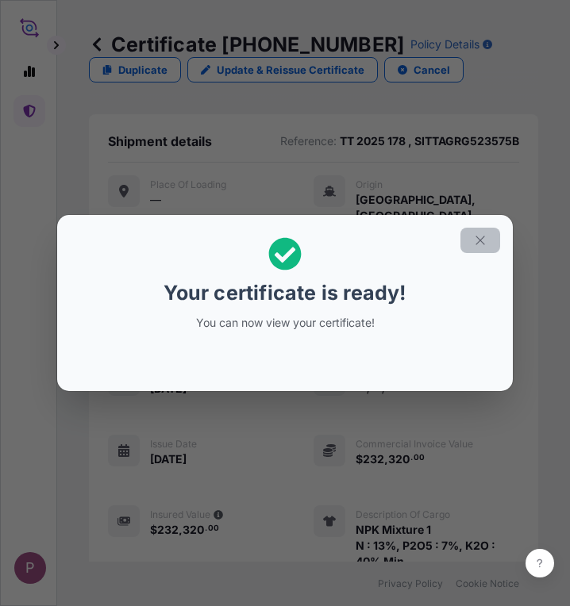
click at [495, 241] on button "button" at bounding box center [480, 240] width 40 height 25
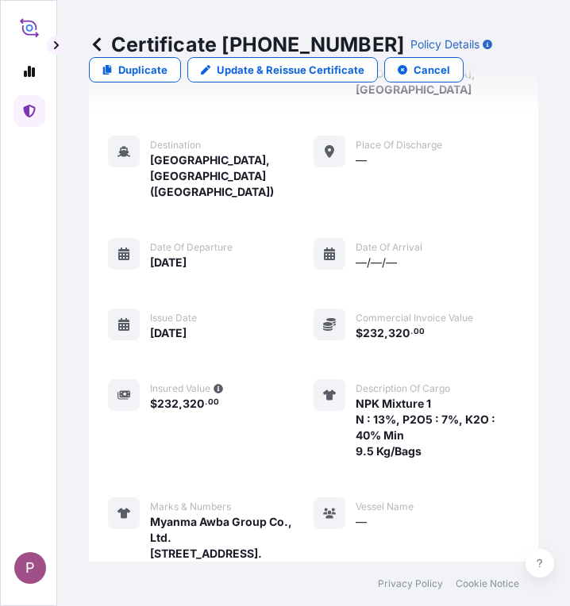
scroll to position [675, 0]
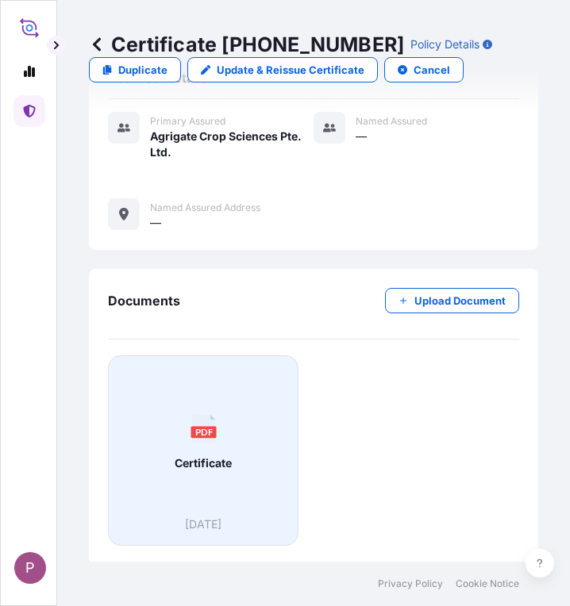
click at [201, 472] on div "PDF Certificate" at bounding box center [202, 443] width 163 height 148
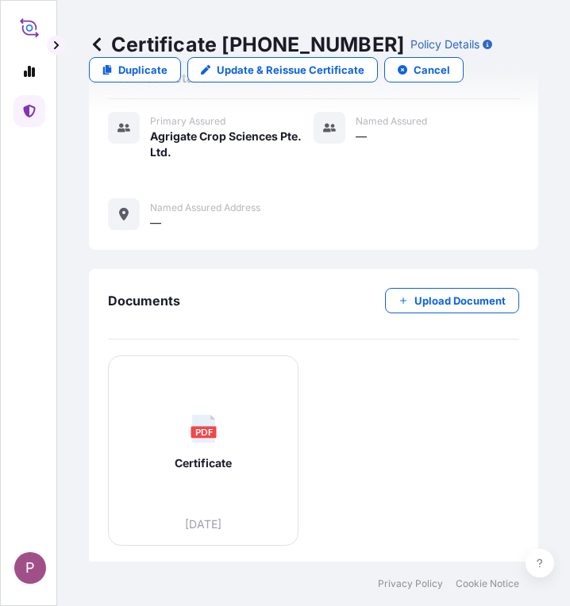
click at [36, 111] on link at bounding box center [29, 111] width 32 height 32
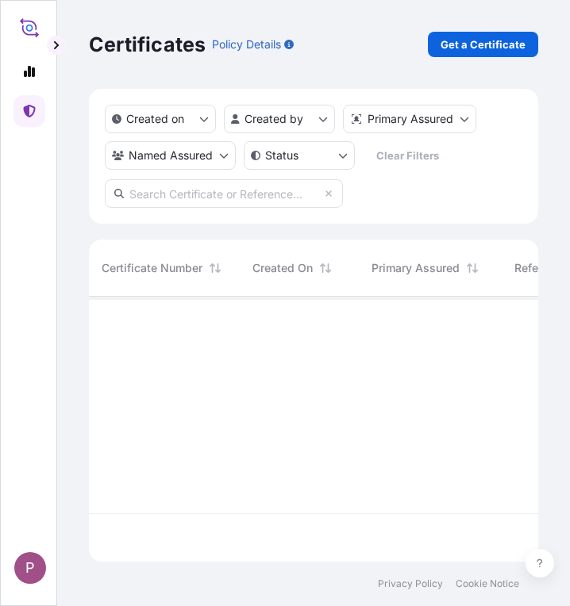
scroll to position [262, 437]
click at [512, 44] on p "Get a Certificate" at bounding box center [482, 45] width 85 height 16
select select "Sea"
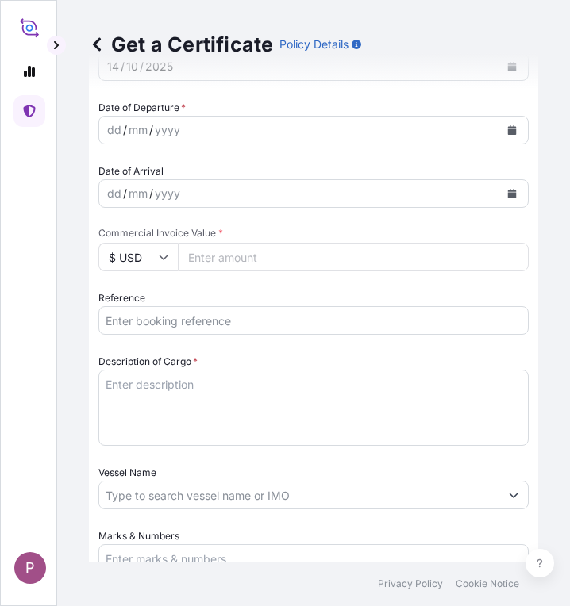
scroll to position [635, 0]
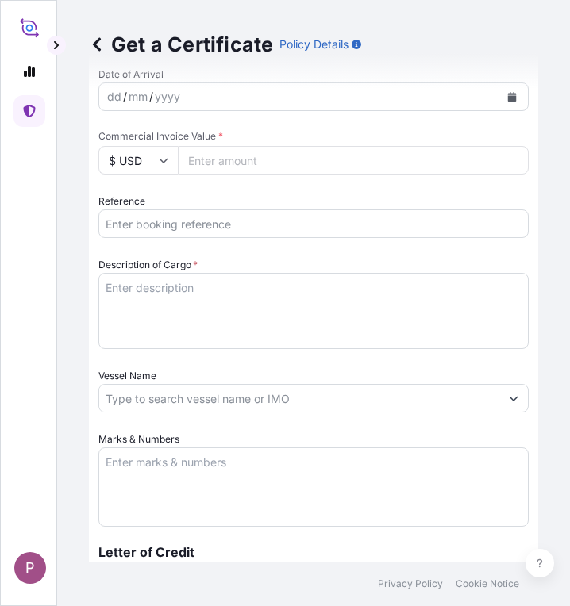
click at [153, 221] on input "Reference" at bounding box center [313, 224] width 430 height 29
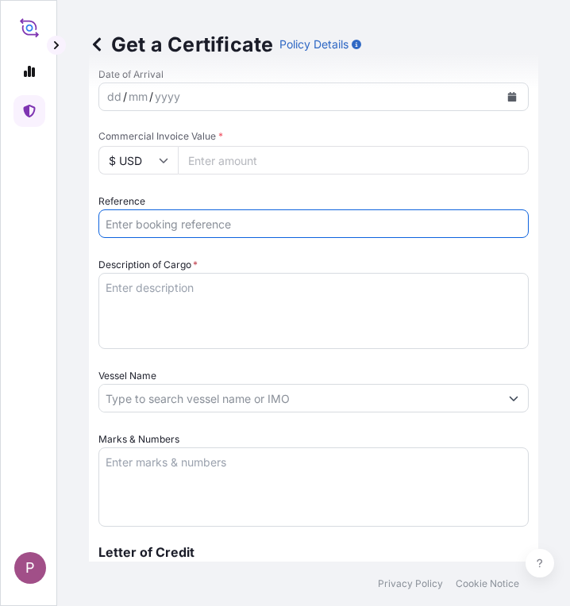
paste input "TT 2025 181"
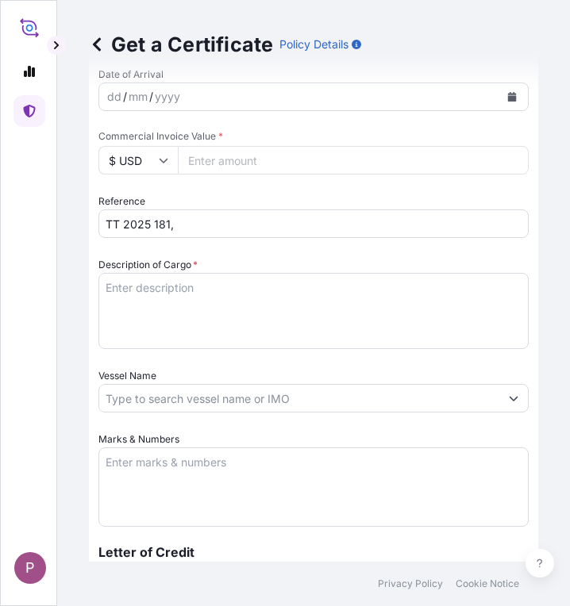
click at [235, 221] on input "TT 2025 181," at bounding box center [313, 224] width 430 height 29
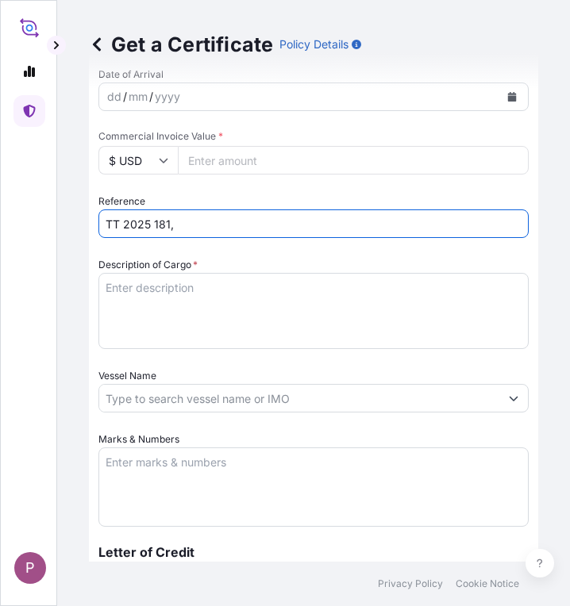
paste input "MAEU259522308"
type input "TT 2025 181,MAEU259522308"
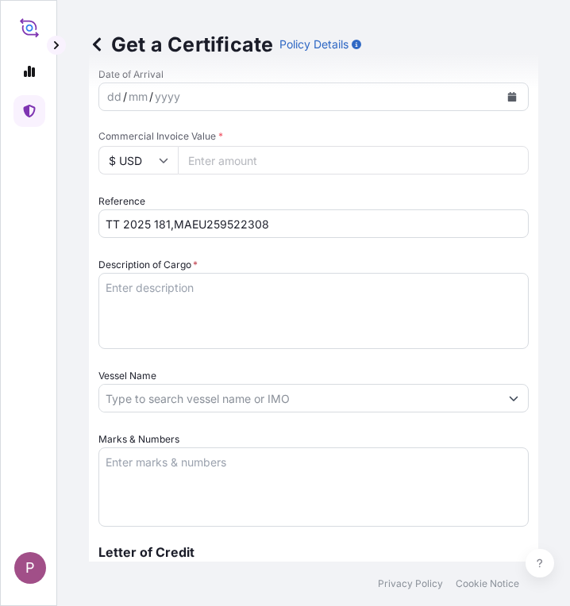
click at [165, 279] on textarea "Description of Cargo *" at bounding box center [313, 311] width 430 height 76
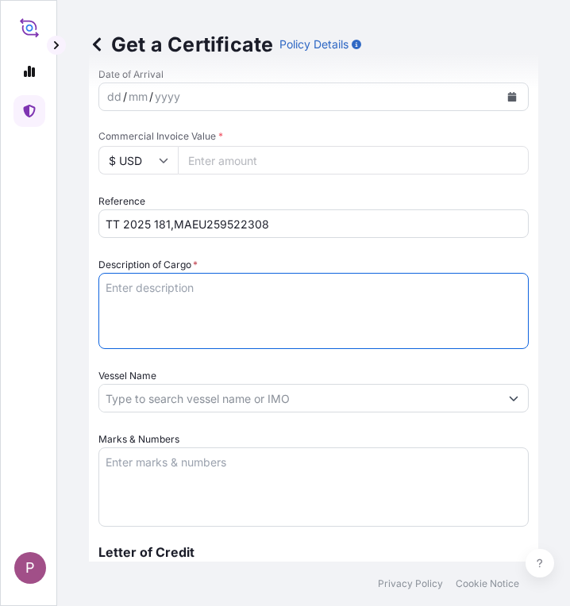
paste textarea "Amine Gold 2,4-D Amine Salt 860g/l SL 200 Ltr/Drums NW - 246.00 Kgs GW - 256.50…"
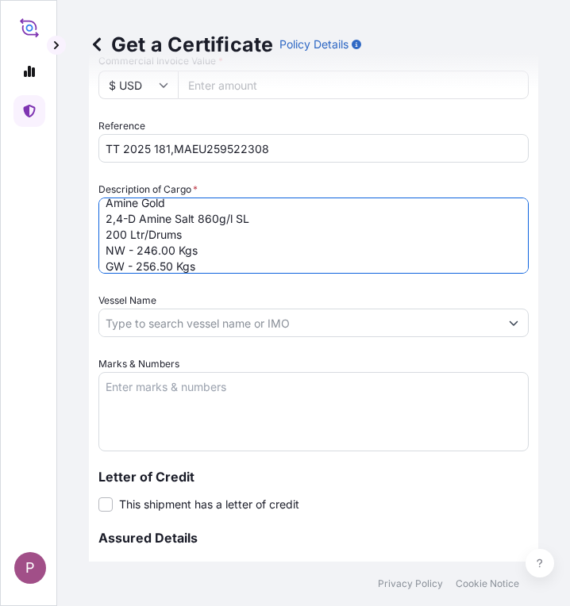
scroll to position [714, 0]
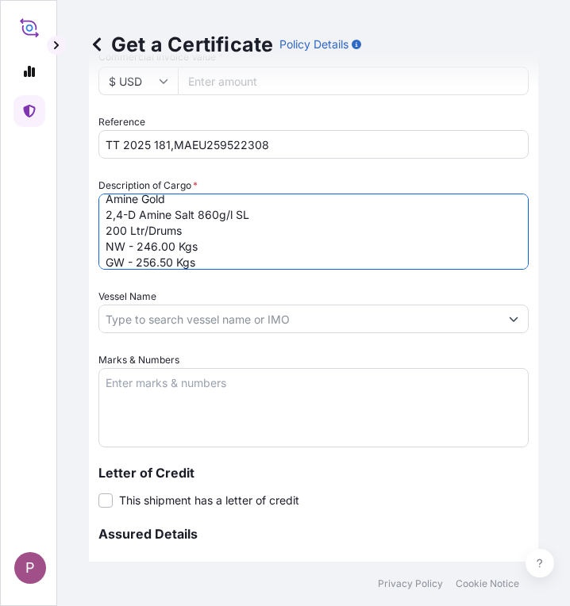
type textarea "Amine Gold 2,4-D Amine Salt 860g/l SL 200 Ltr/Drums NW - 246.00 Kgs GW - 256.50…"
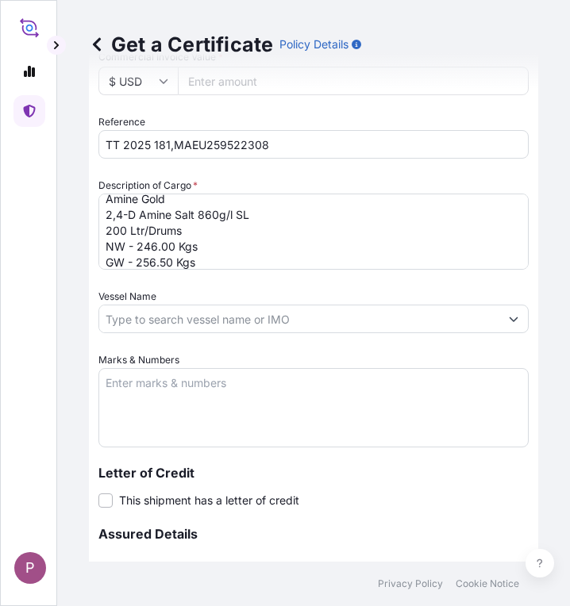
click at [248, 380] on textarea "Marks & Numbers" at bounding box center [313, 407] width 430 height 79
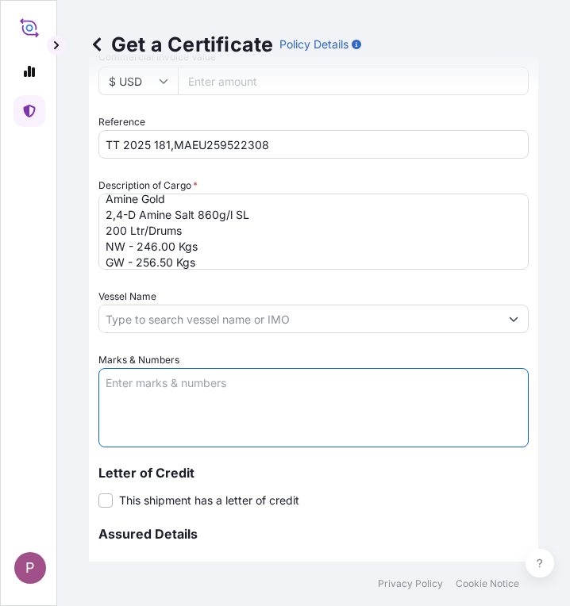
paste textarea "Myanma Awba Group Co., Ltd. [STREET_ADDRESS]."
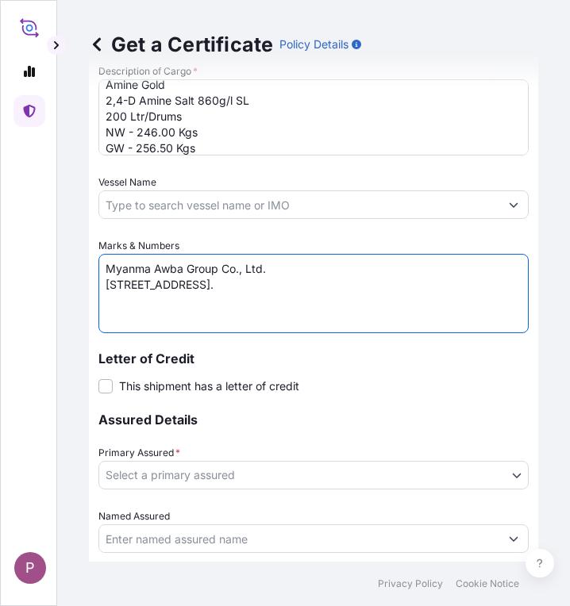
scroll to position [873, 0]
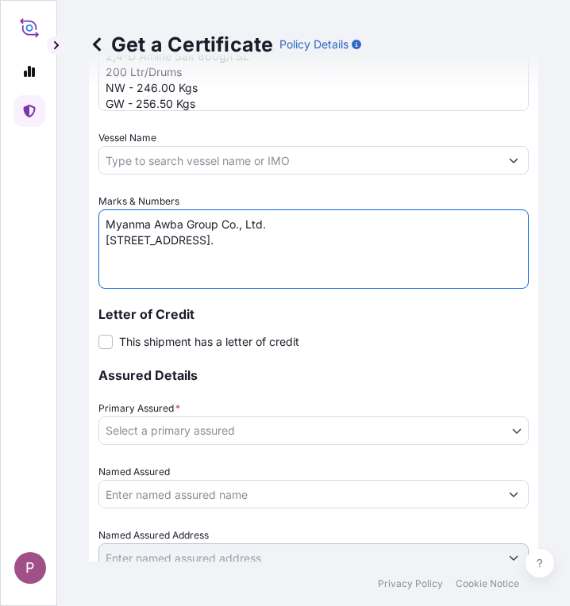
type textarea "Myanma Awba Group Co., Ltd. [STREET_ADDRESS]."
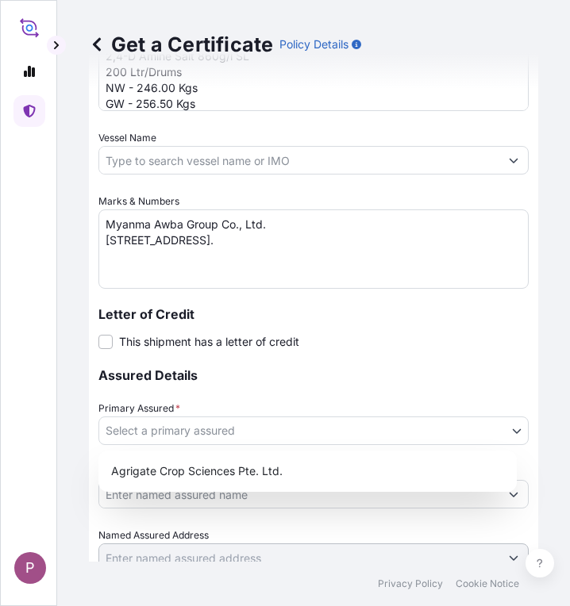
click at [382, 437] on body "P Get a Certificate Policy Details Route Details Cover door to port - Add loadi…" at bounding box center [285, 303] width 570 height 606
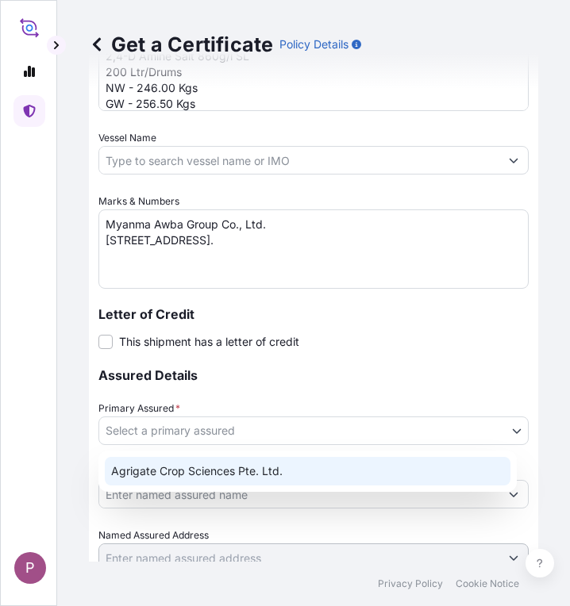
click at [375, 479] on div "Agrigate Crop Sciences Pte. Ltd." at bounding box center [308, 471] width 406 height 29
select select "31456"
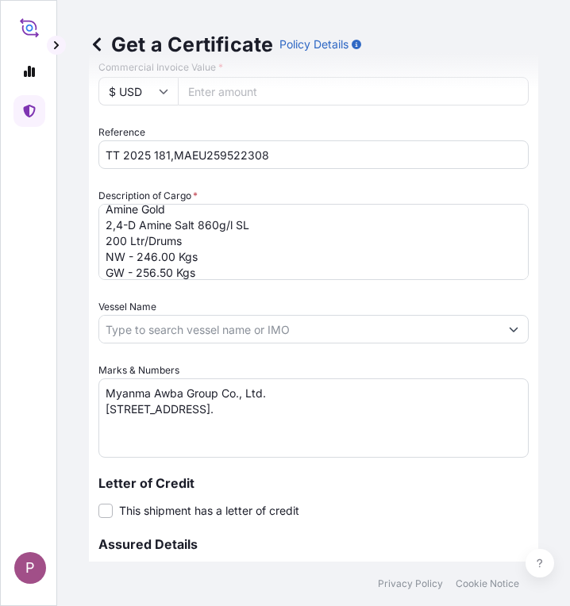
scroll to position [635, 0]
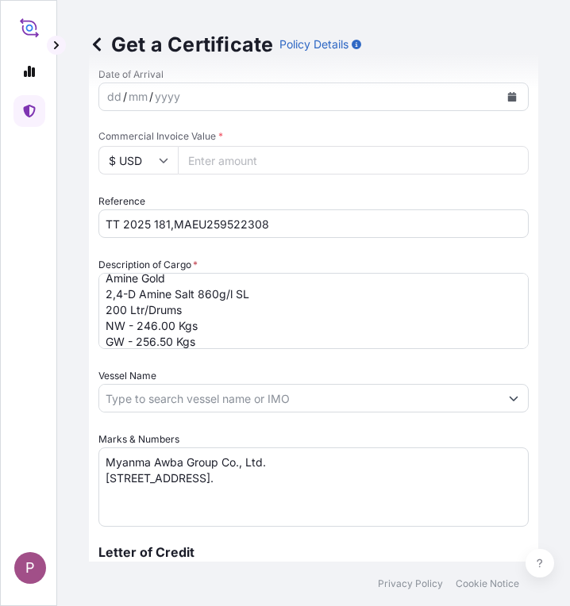
click at [259, 165] on input "Commercial Invoice Value *" at bounding box center [353, 160] width 351 height 29
paste input "15400"
type input "15400"
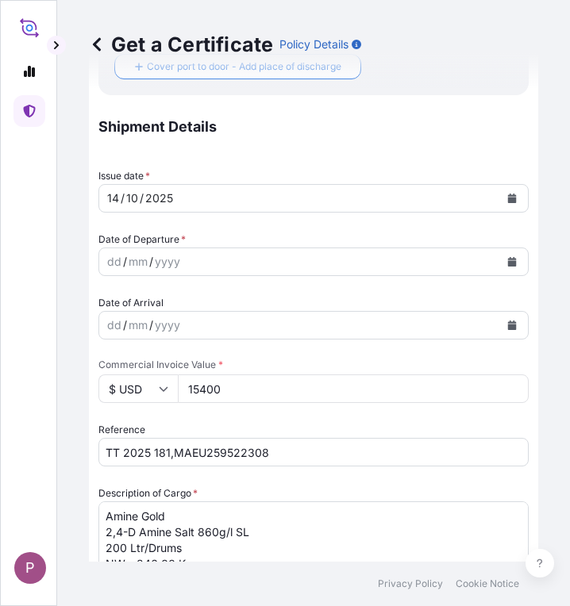
scroll to position [397, 0]
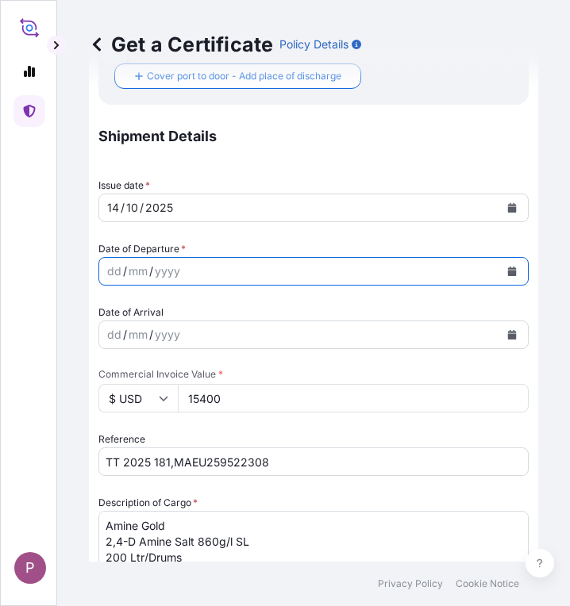
click at [499, 266] on button "Calendar" at bounding box center [511, 271] width 25 height 25
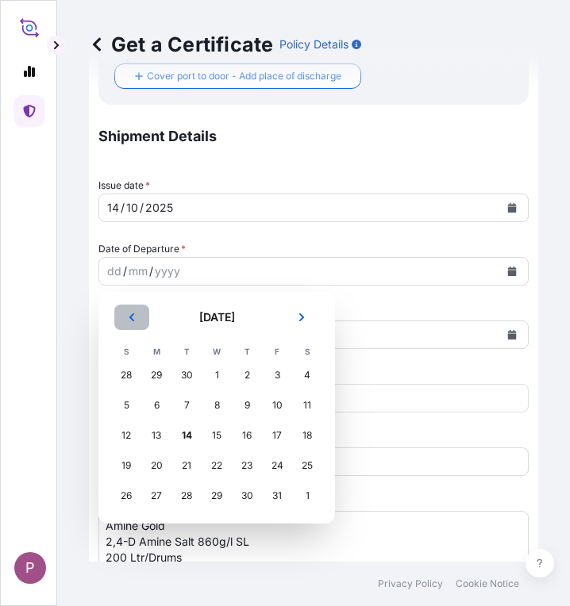
click at [131, 314] on icon "Previous" at bounding box center [132, 318] width 10 height 10
click at [188, 440] on div "16" at bounding box center [186, 435] width 29 height 29
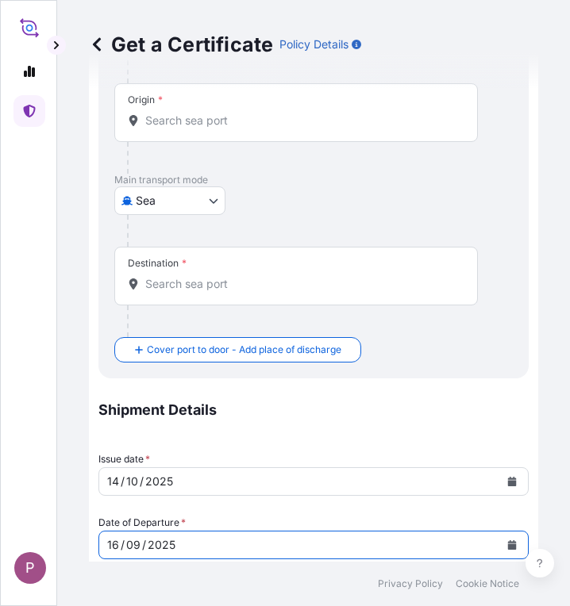
scroll to position [0, 0]
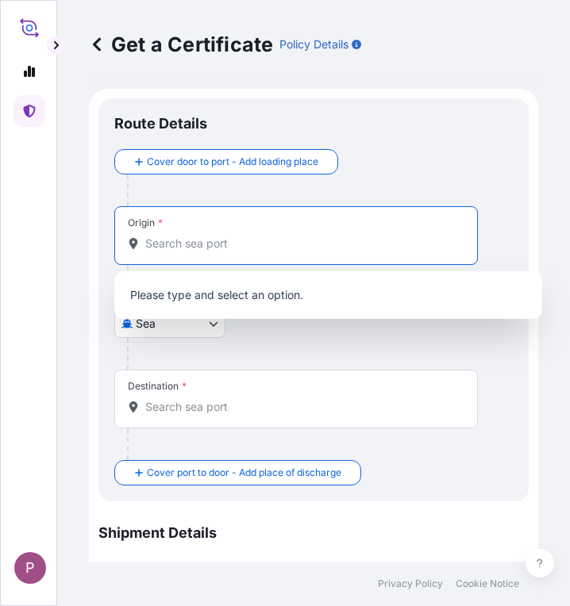
click at [181, 251] on input "Origin *" at bounding box center [301, 244] width 313 height 16
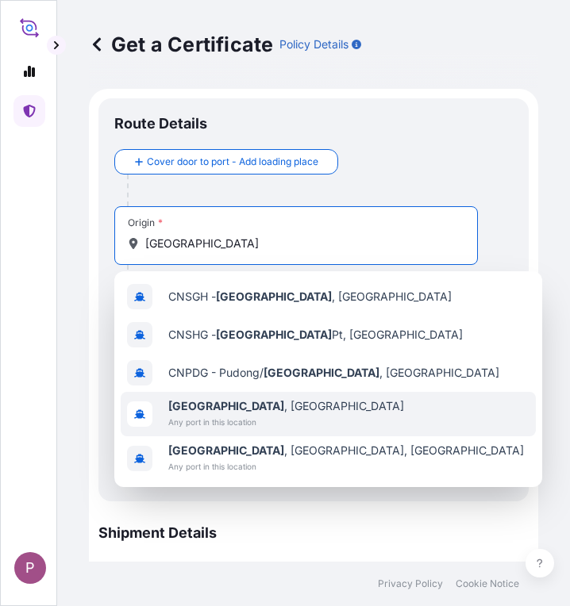
click at [224, 417] on span "Any port in this location" at bounding box center [286, 422] width 236 height 16
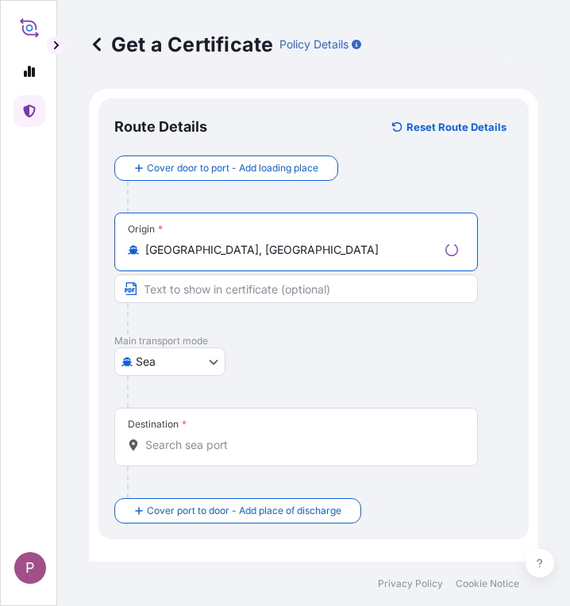
type input "[GEOGRAPHIC_DATA], [GEOGRAPHIC_DATA]"
click at [184, 447] on input "Destination *" at bounding box center [301, 445] width 313 height 16
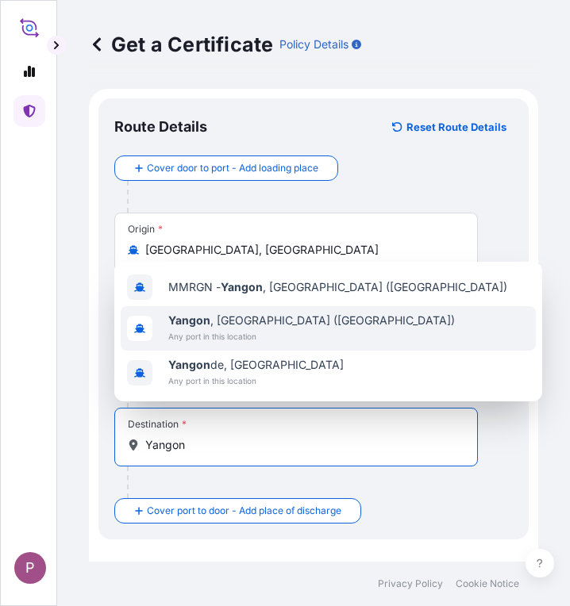
click at [263, 333] on span "Any port in this location" at bounding box center [311, 337] width 287 height 16
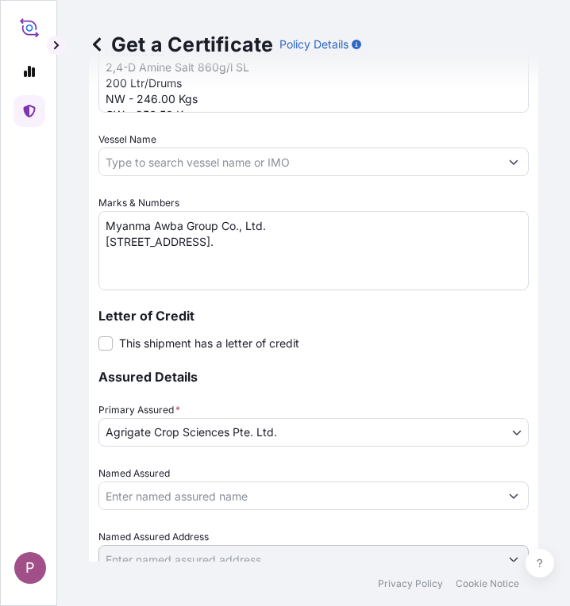
scroll to position [1025, 0]
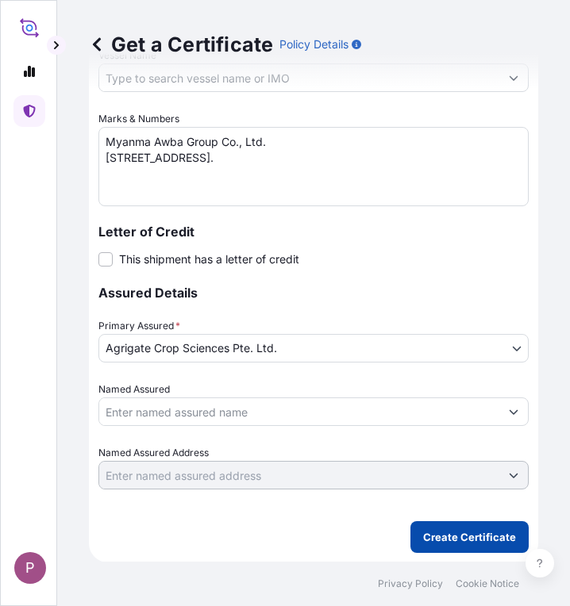
type input "[GEOGRAPHIC_DATA], [GEOGRAPHIC_DATA] ([GEOGRAPHIC_DATA])"
click at [462, 541] on p "Create Certificate" at bounding box center [469, 537] width 93 height 16
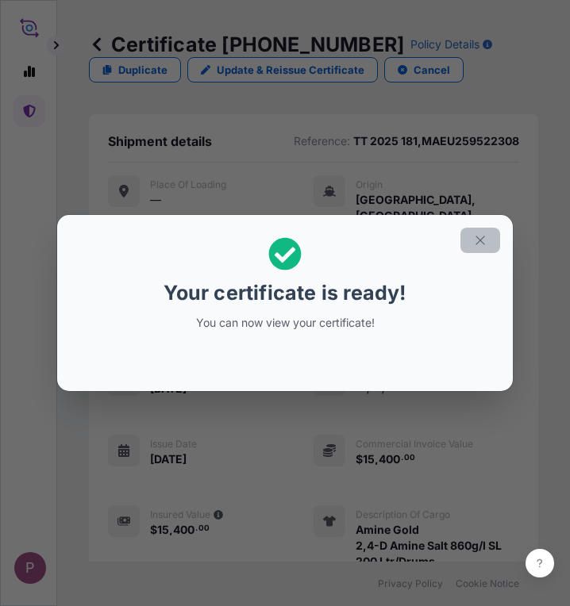
click at [479, 240] on icon "button" at bounding box center [480, 240] width 14 height 14
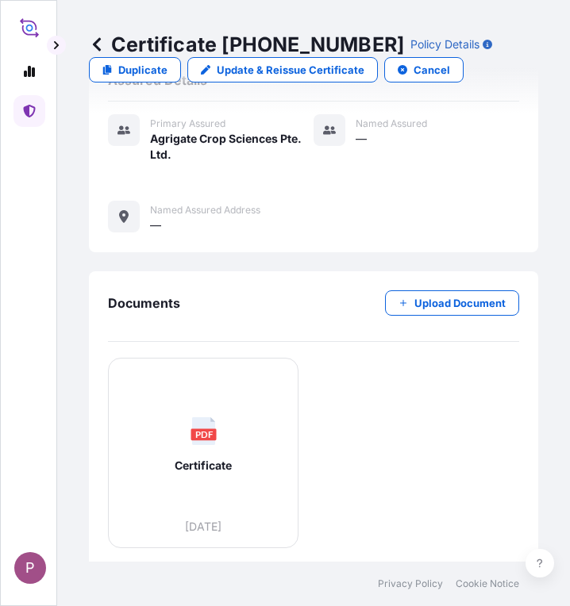
scroll to position [691, 0]
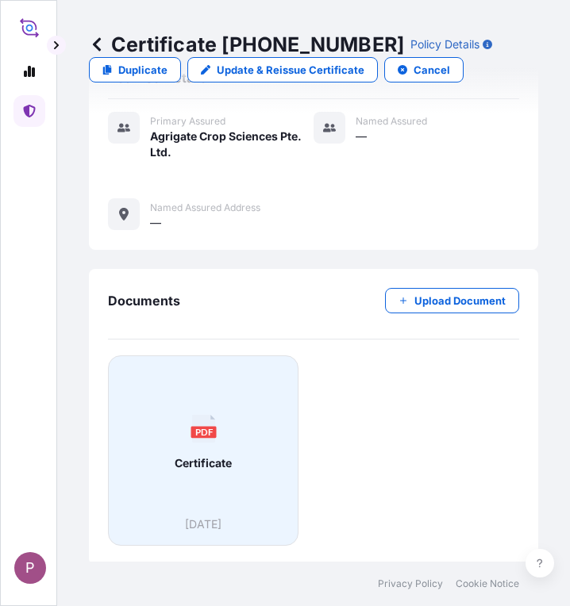
click at [223, 480] on div "PDF Certificate" at bounding box center [202, 443] width 163 height 148
